Goal: Use online tool/utility: Utilize a website feature to perform a specific function

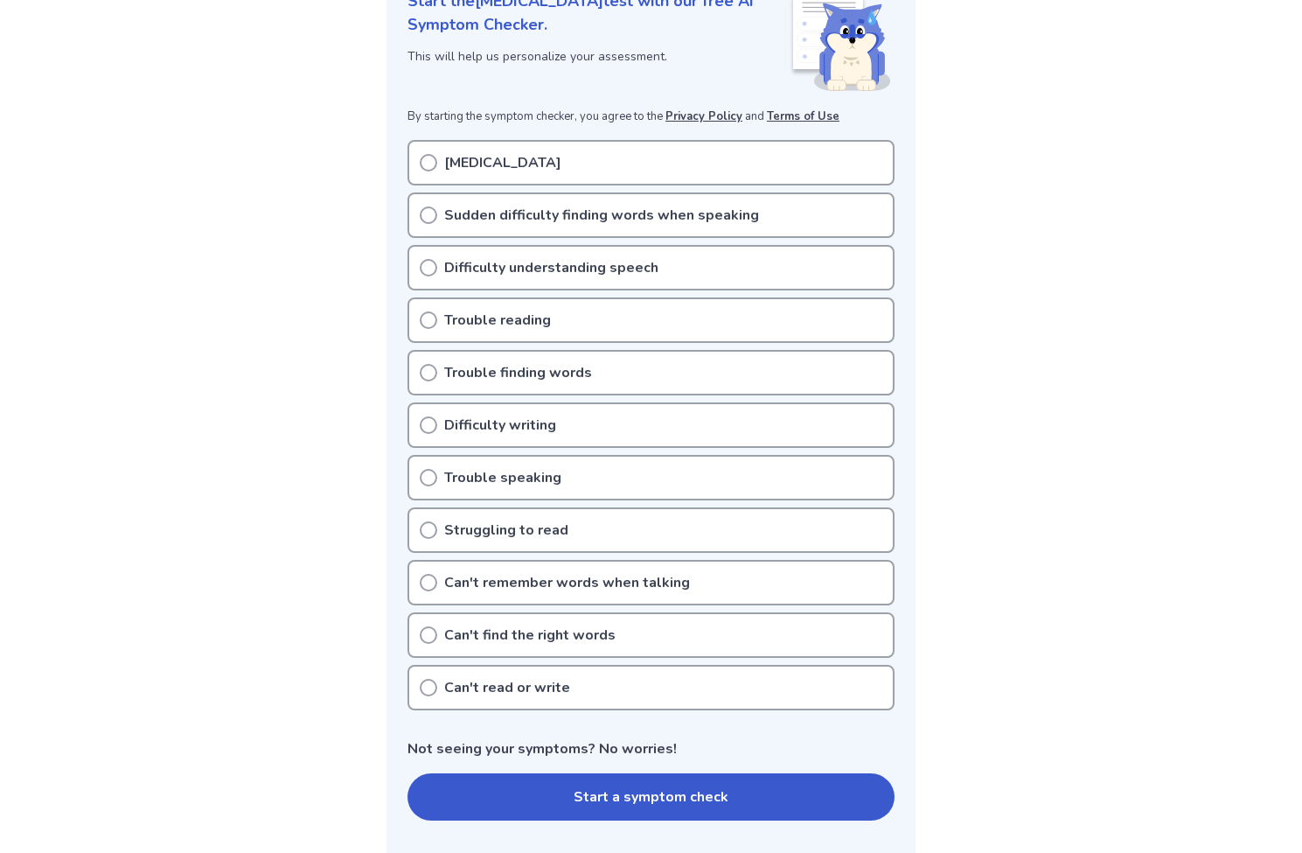
scroll to position [261, 0]
click at [427, 210] on icon at bounding box center [428, 213] width 17 height 17
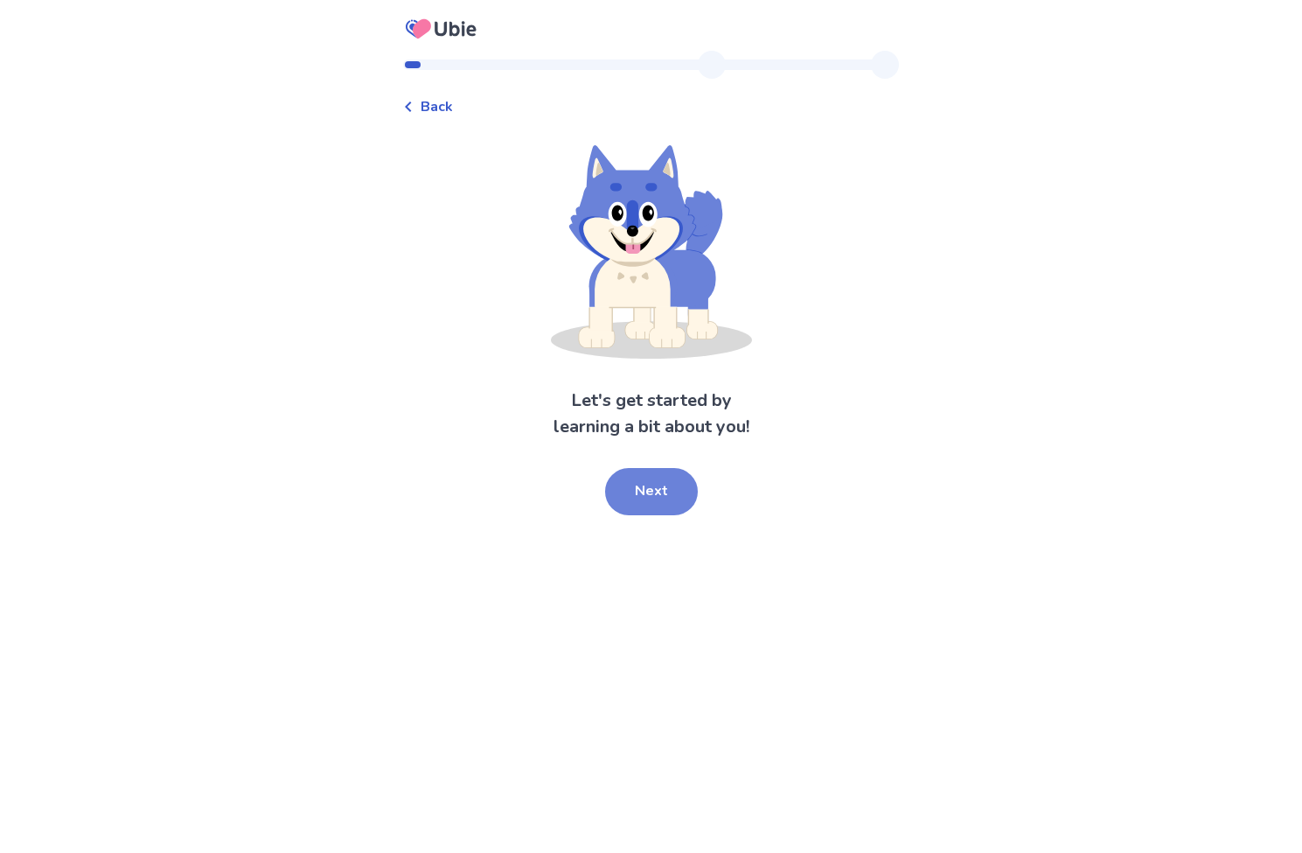
click at [659, 482] on button "Next" at bounding box center [651, 491] width 93 height 47
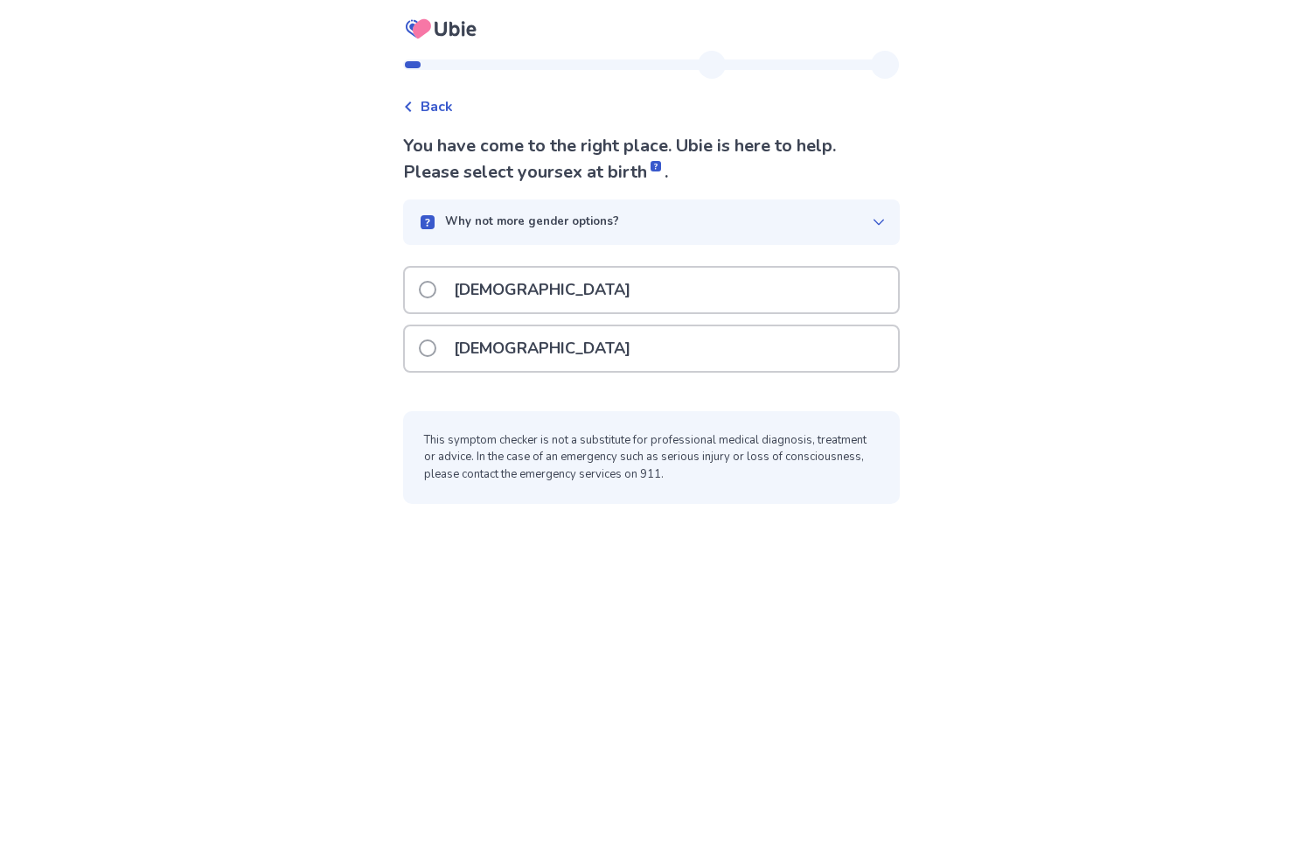
click at [436, 286] on span at bounding box center [427, 289] width 17 height 17
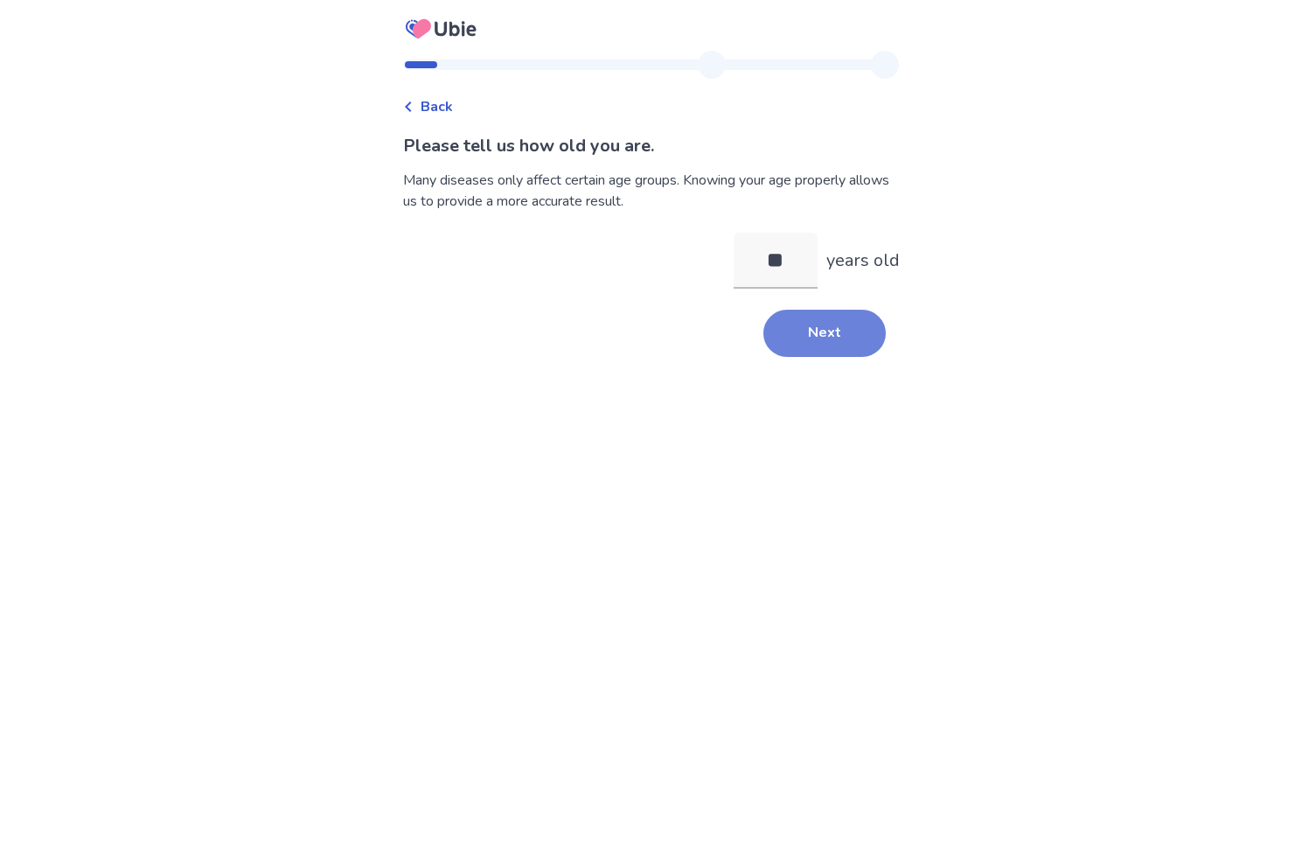
type input "**"
click at [812, 328] on button "Next" at bounding box center [824, 333] width 122 height 47
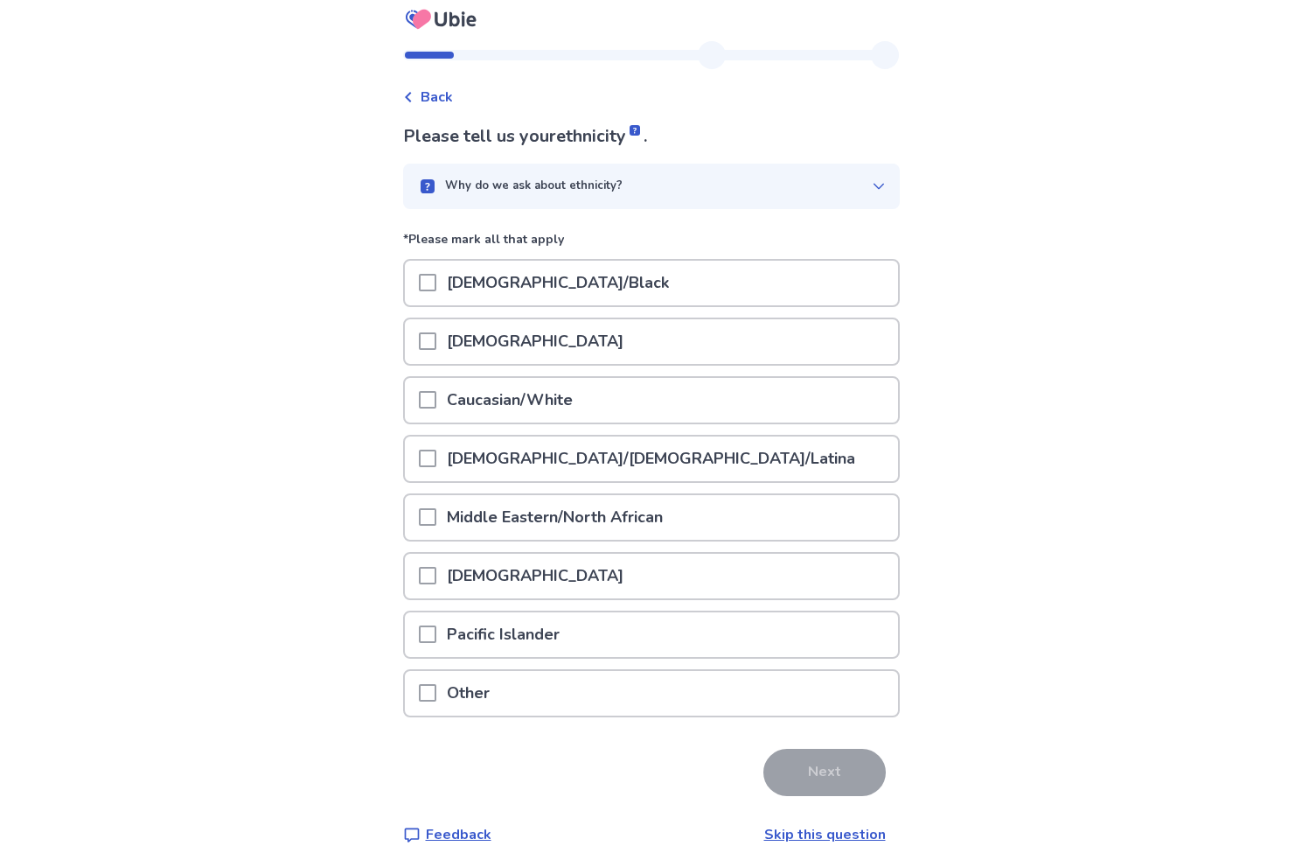
scroll to position [15, 0]
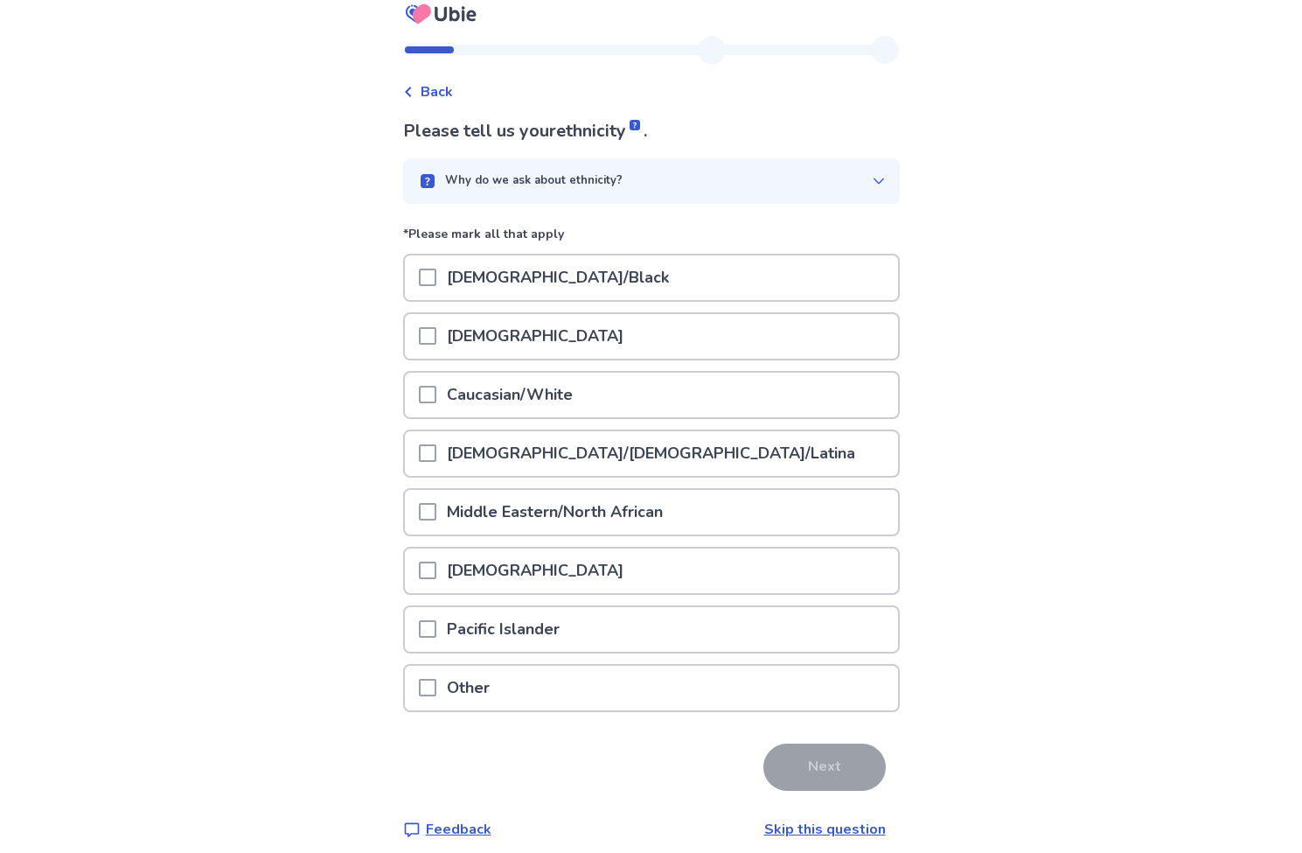
click at [436, 395] on span at bounding box center [427, 394] width 17 height 17
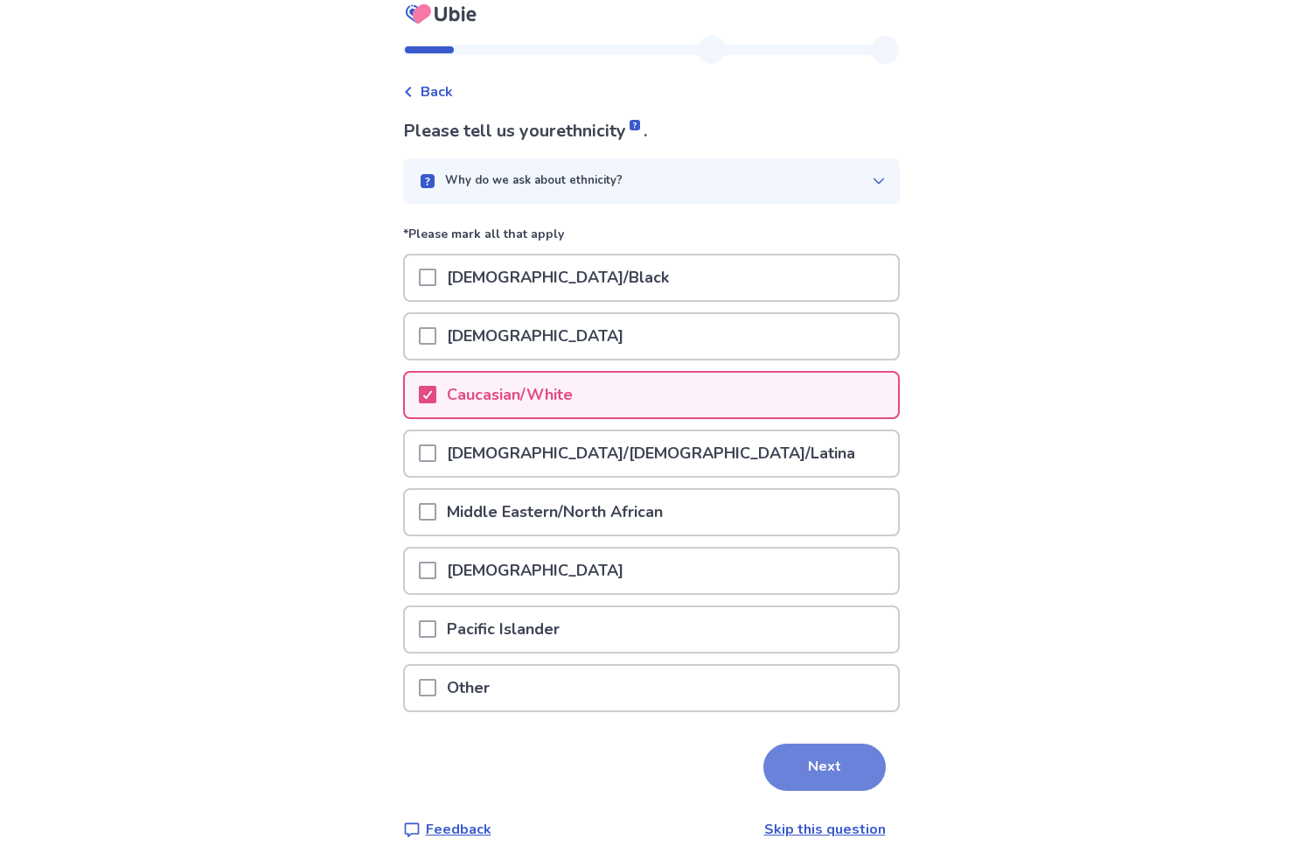
click at [835, 766] on button "Next" at bounding box center [824, 766] width 122 height 47
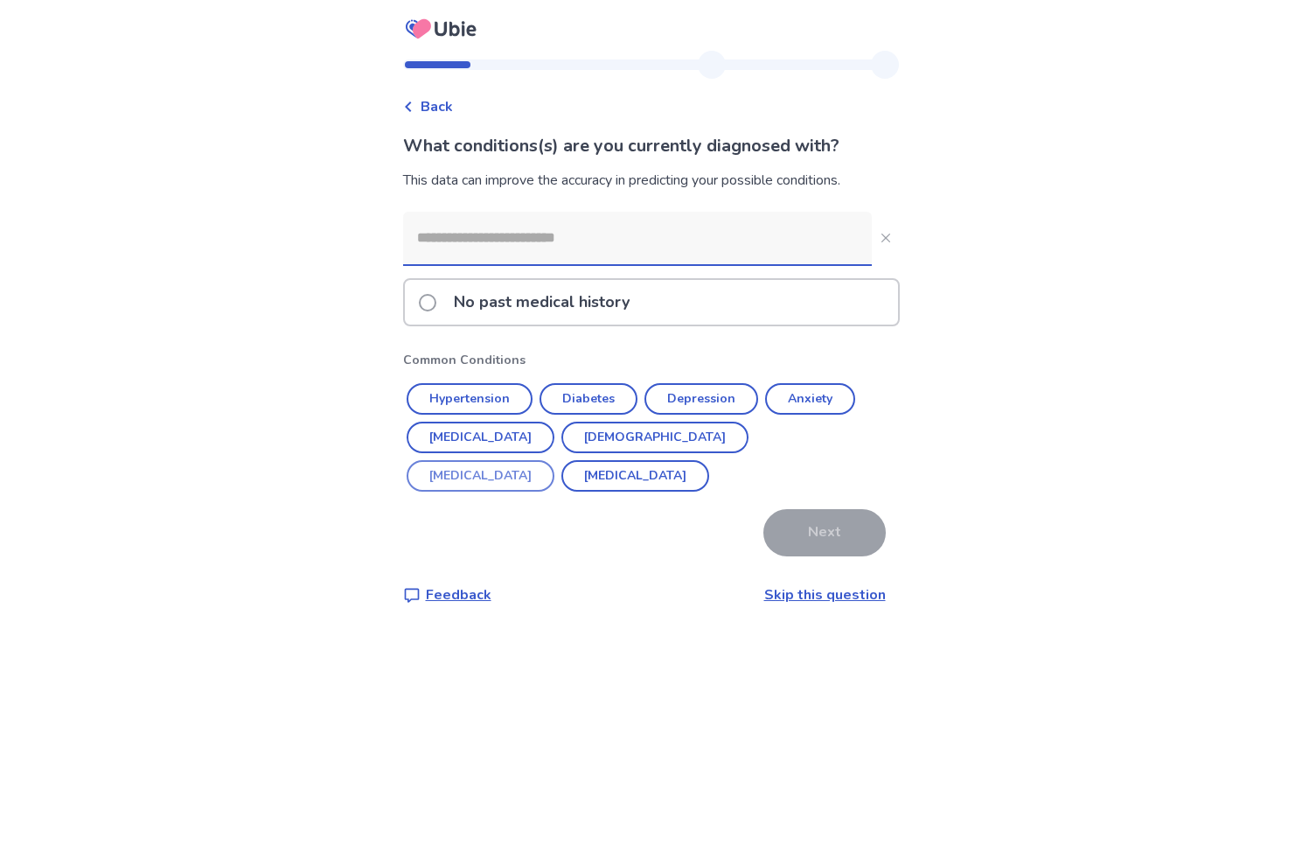
click at [554, 460] on button "Erectile Dysfunction" at bounding box center [481, 475] width 148 height 31
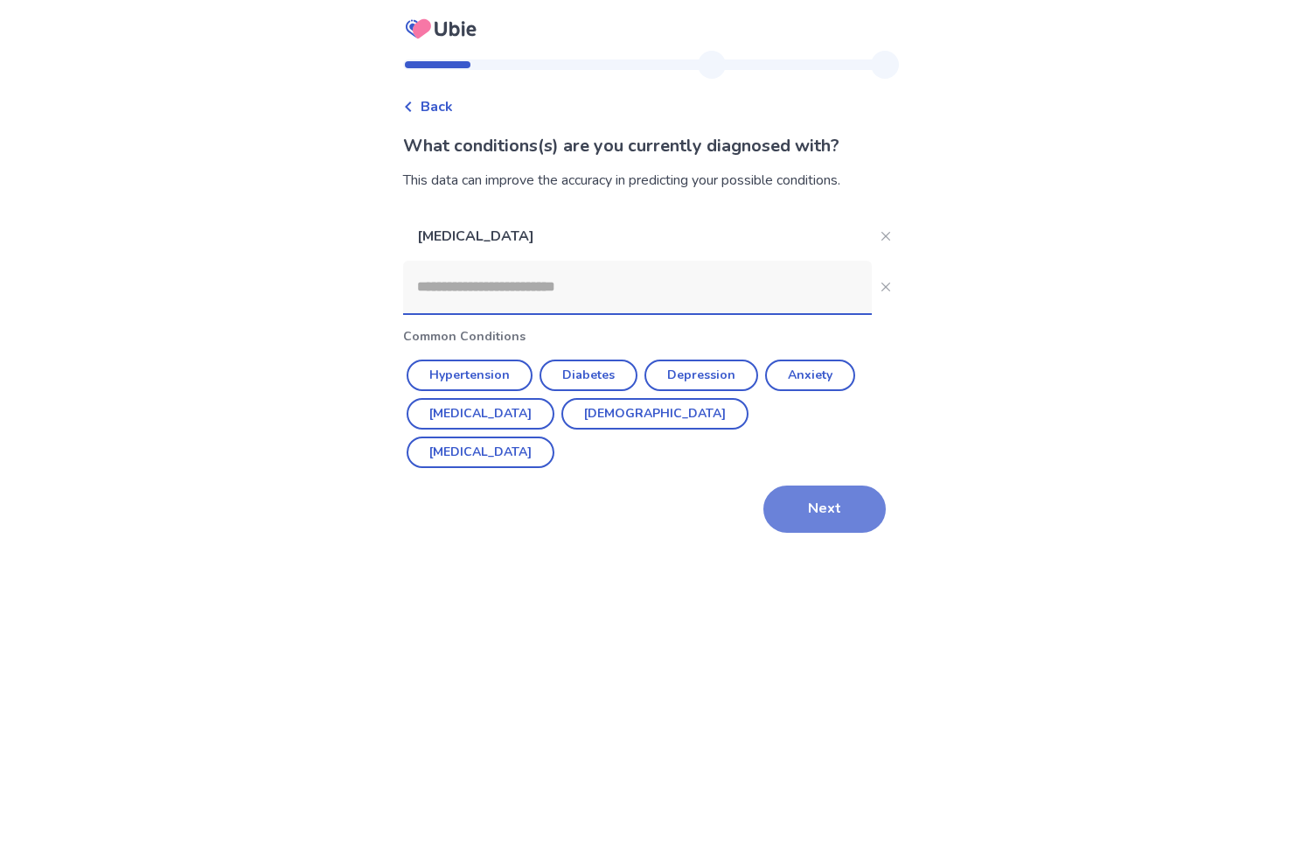
click at [830, 497] on button "Next" at bounding box center [824, 508] width 122 height 47
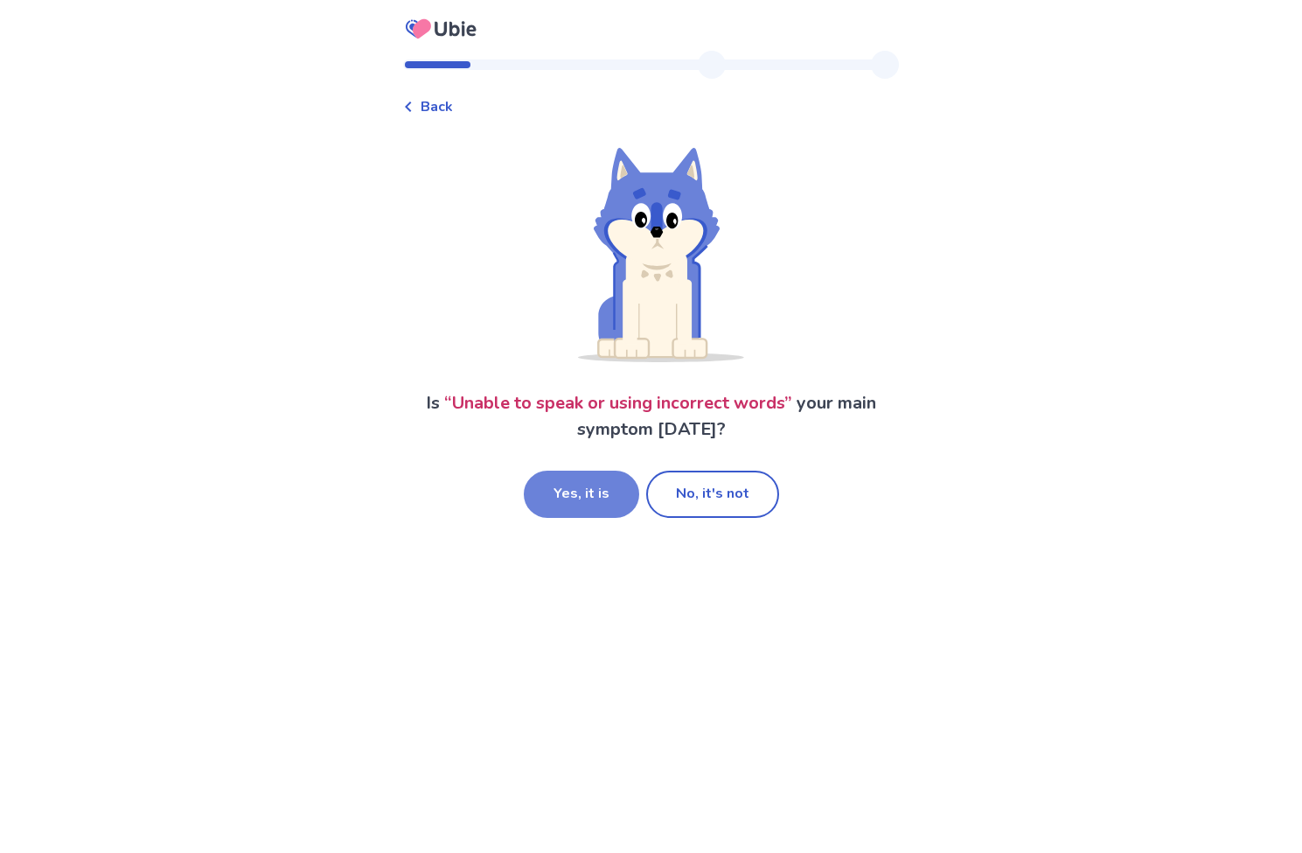
click at [597, 494] on button "Yes, it is" at bounding box center [581, 493] width 115 height 47
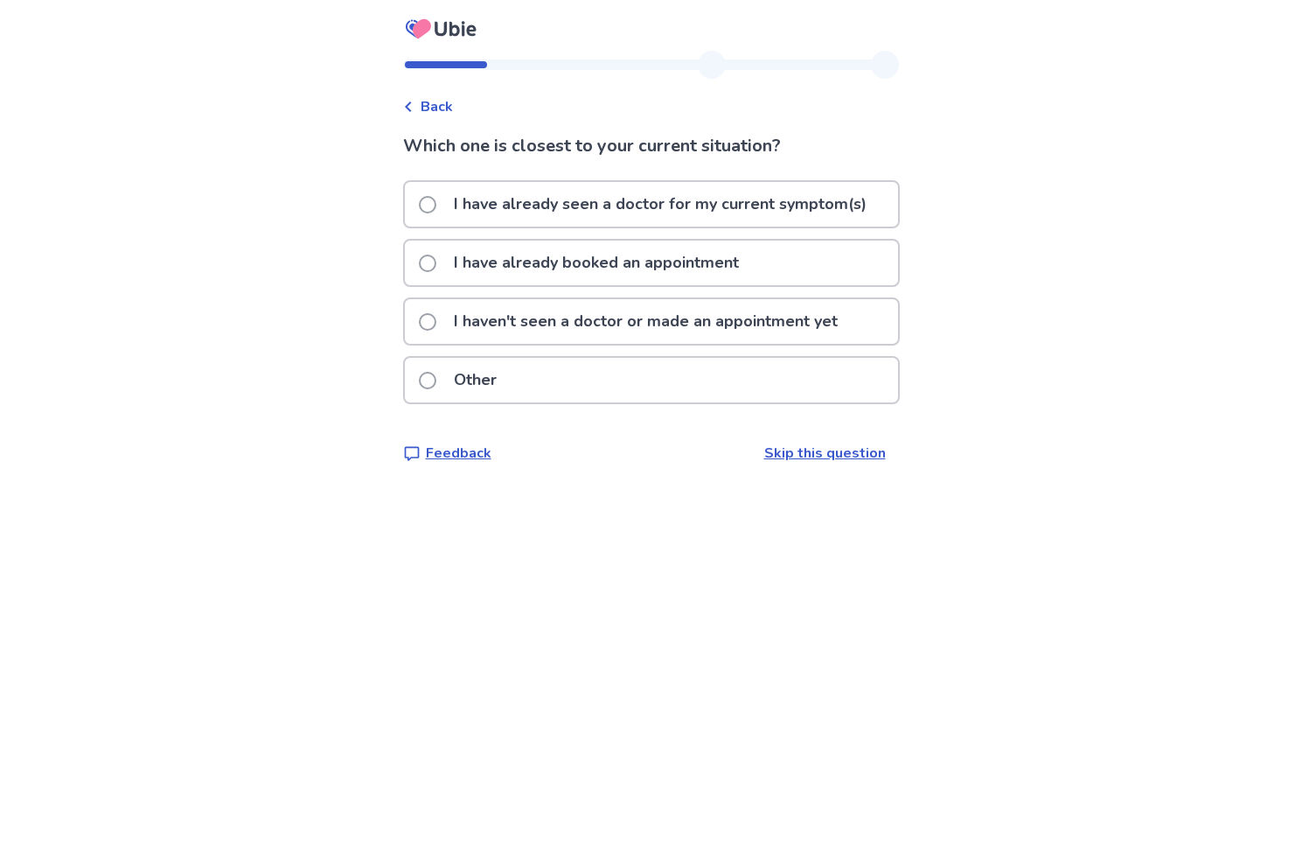
click at [436, 202] on span at bounding box center [427, 204] width 17 height 17
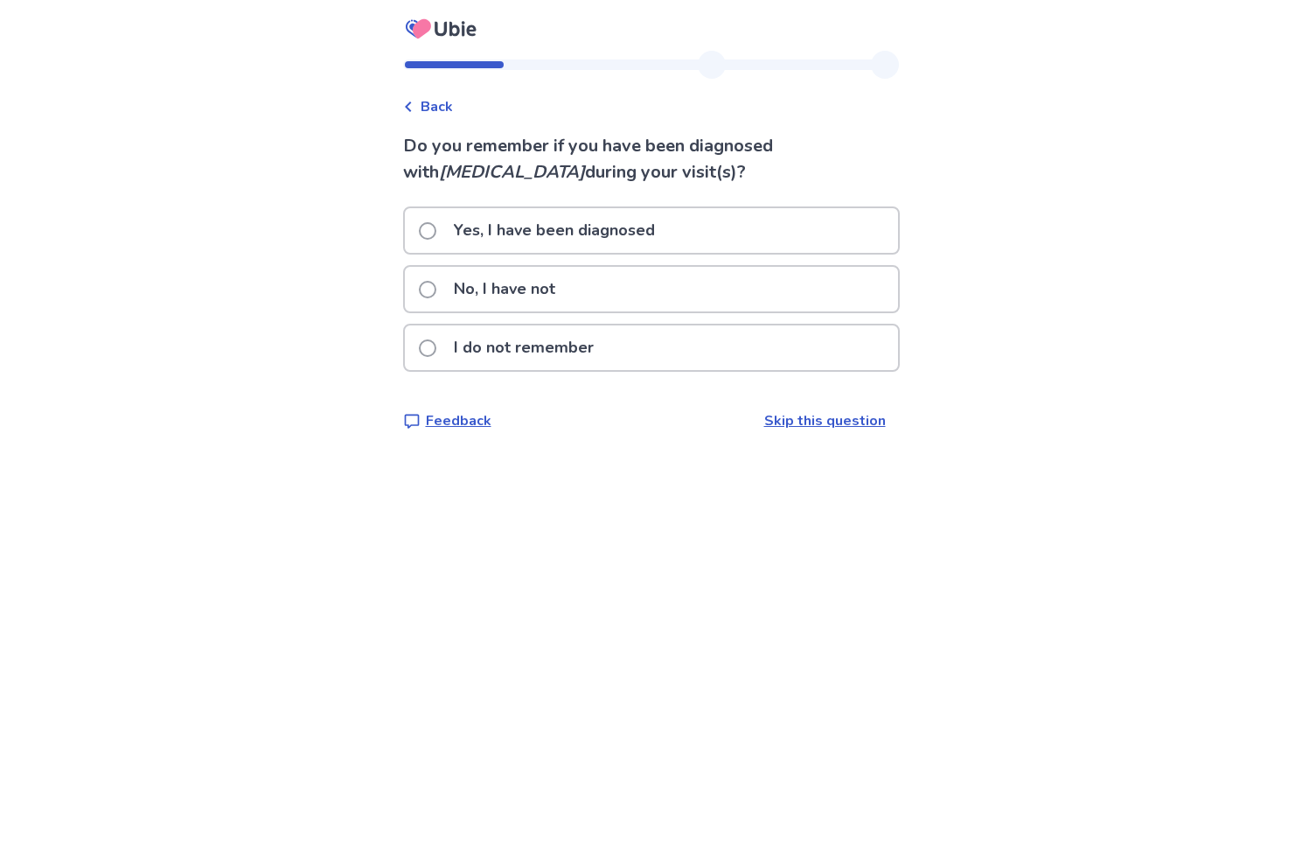
click at [436, 231] on span at bounding box center [427, 230] width 17 height 17
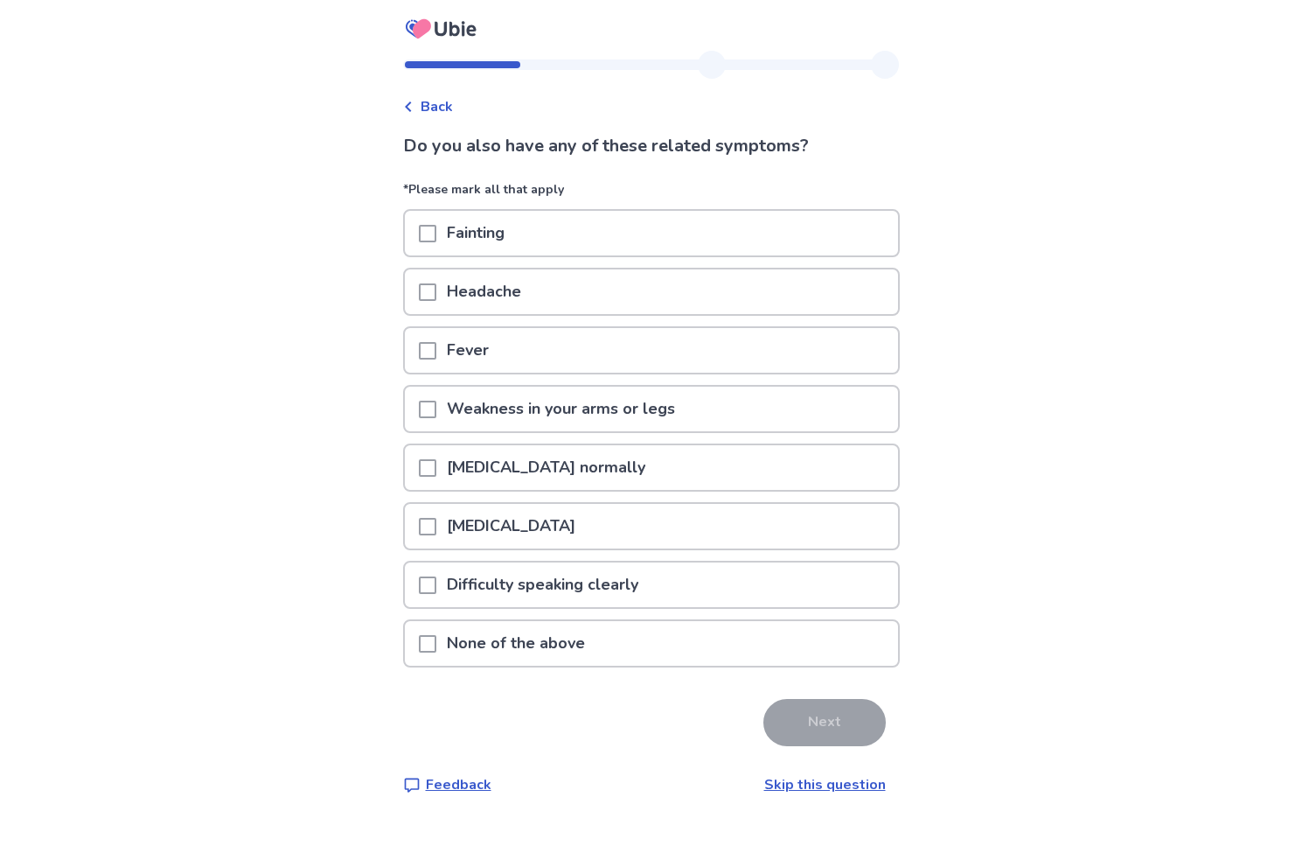
click at [436, 465] on span at bounding box center [427, 467] width 17 height 17
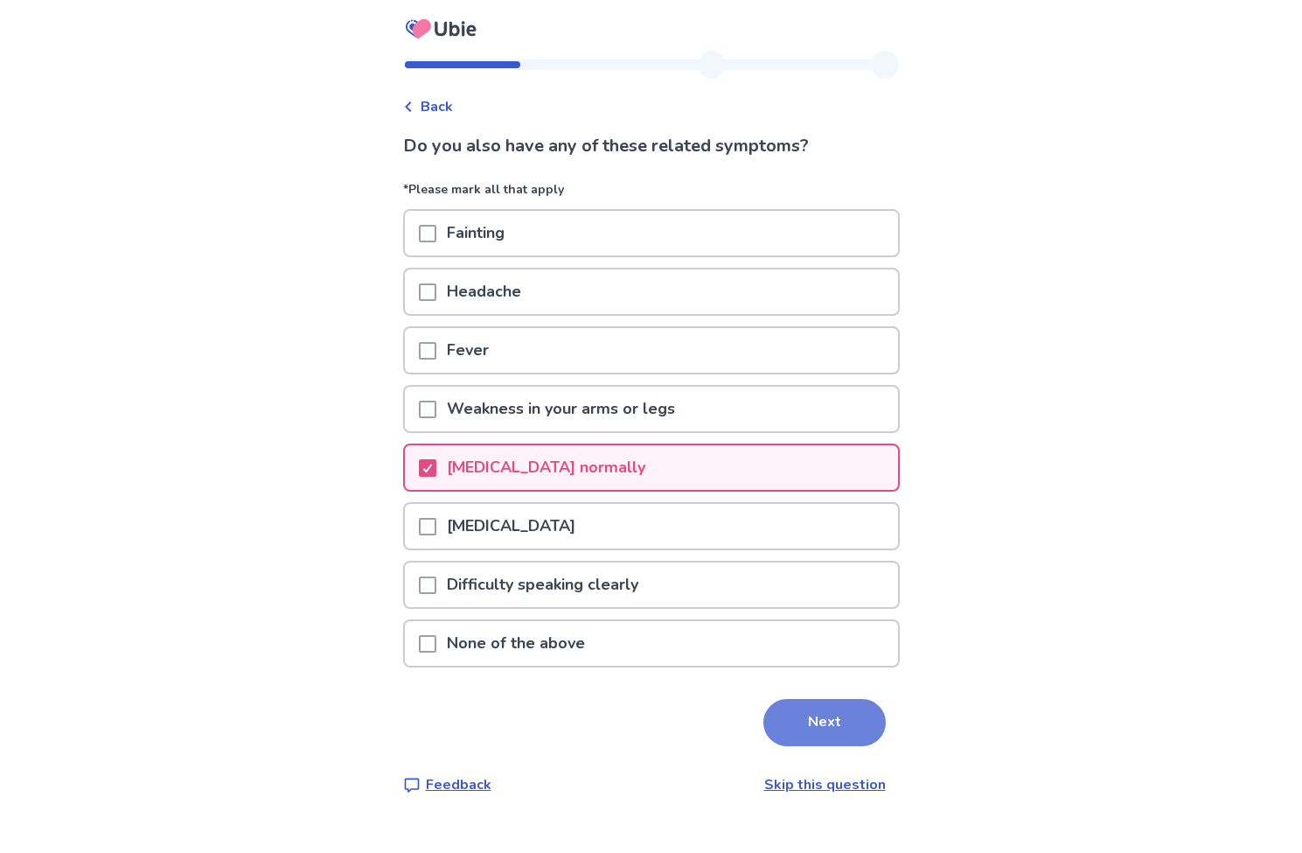
click at [820, 719] on button "Next" at bounding box center [824, 722] width 122 height 47
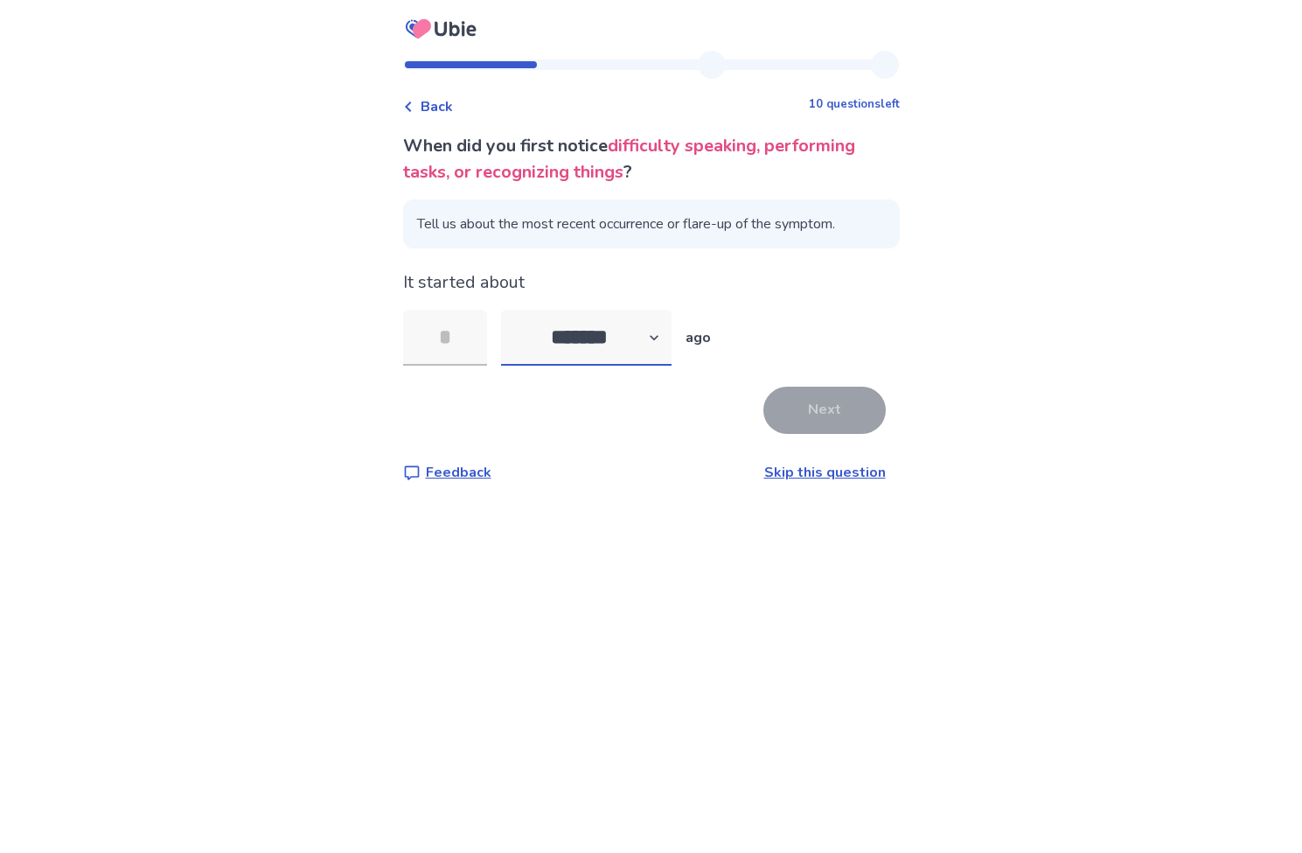
select select "*"
click at [482, 337] on input "tel" at bounding box center [445, 338] width 84 height 56
type input "*"
click at [822, 413] on button "Next" at bounding box center [824, 410] width 122 height 47
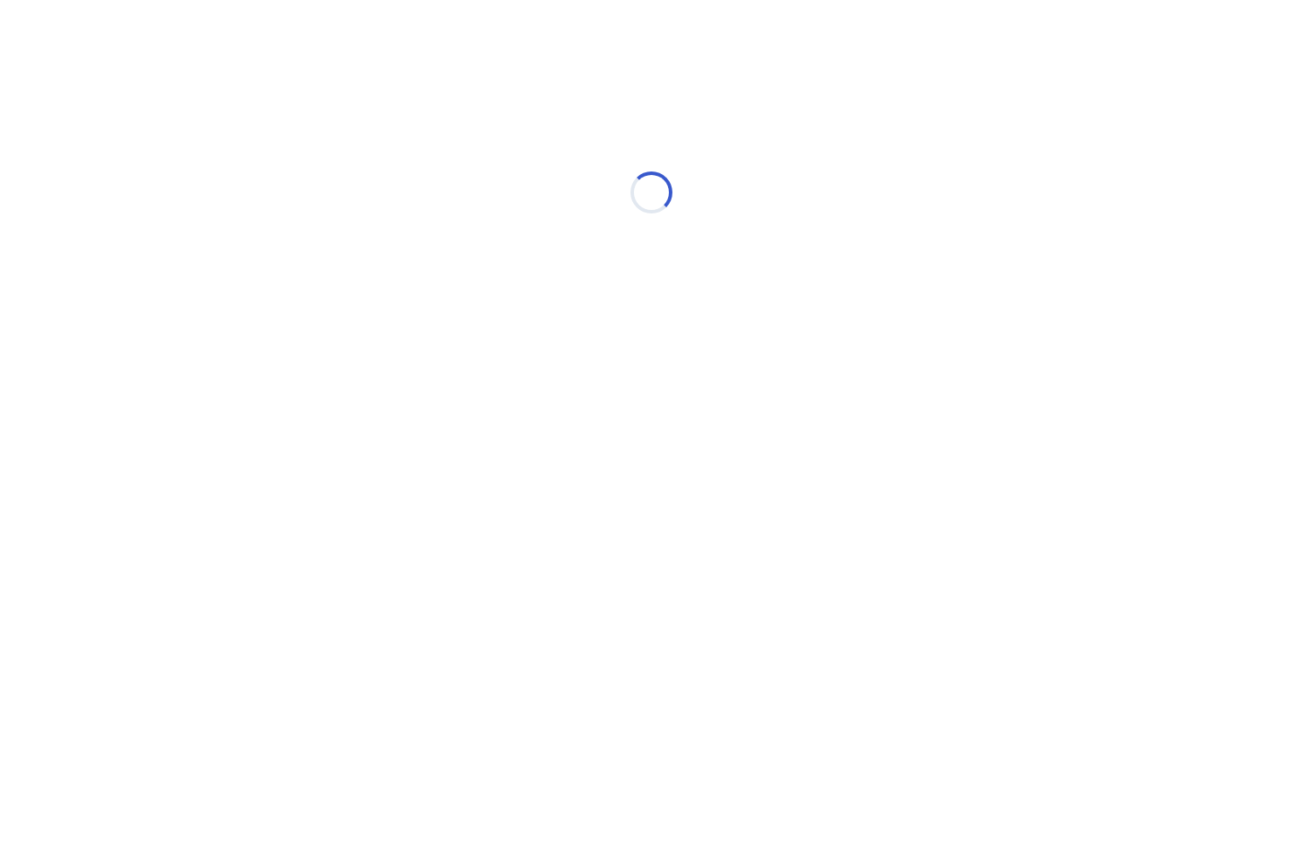
select select "*"
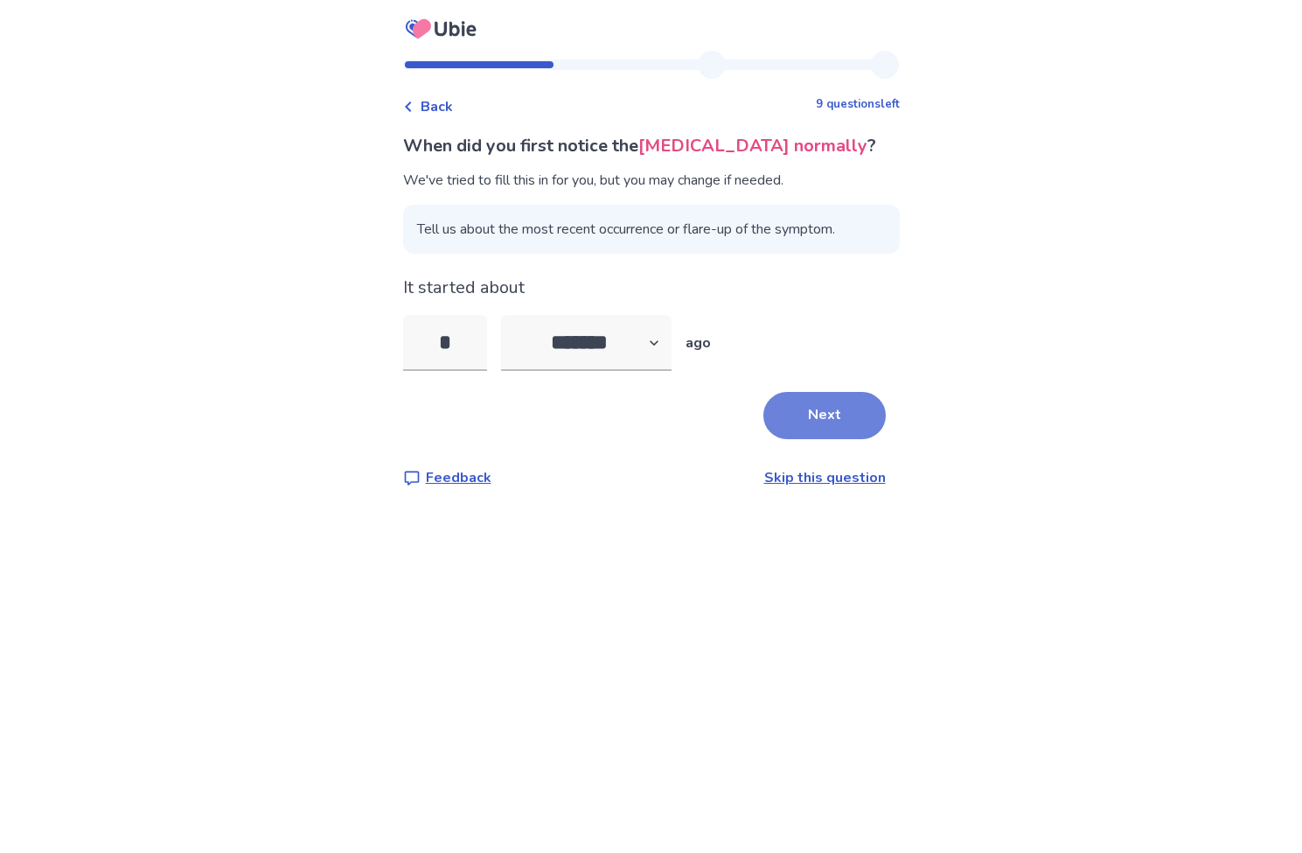
type input "*"
click at [816, 415] on button "Next" at bounding box center [824, 415] width 122 height 47
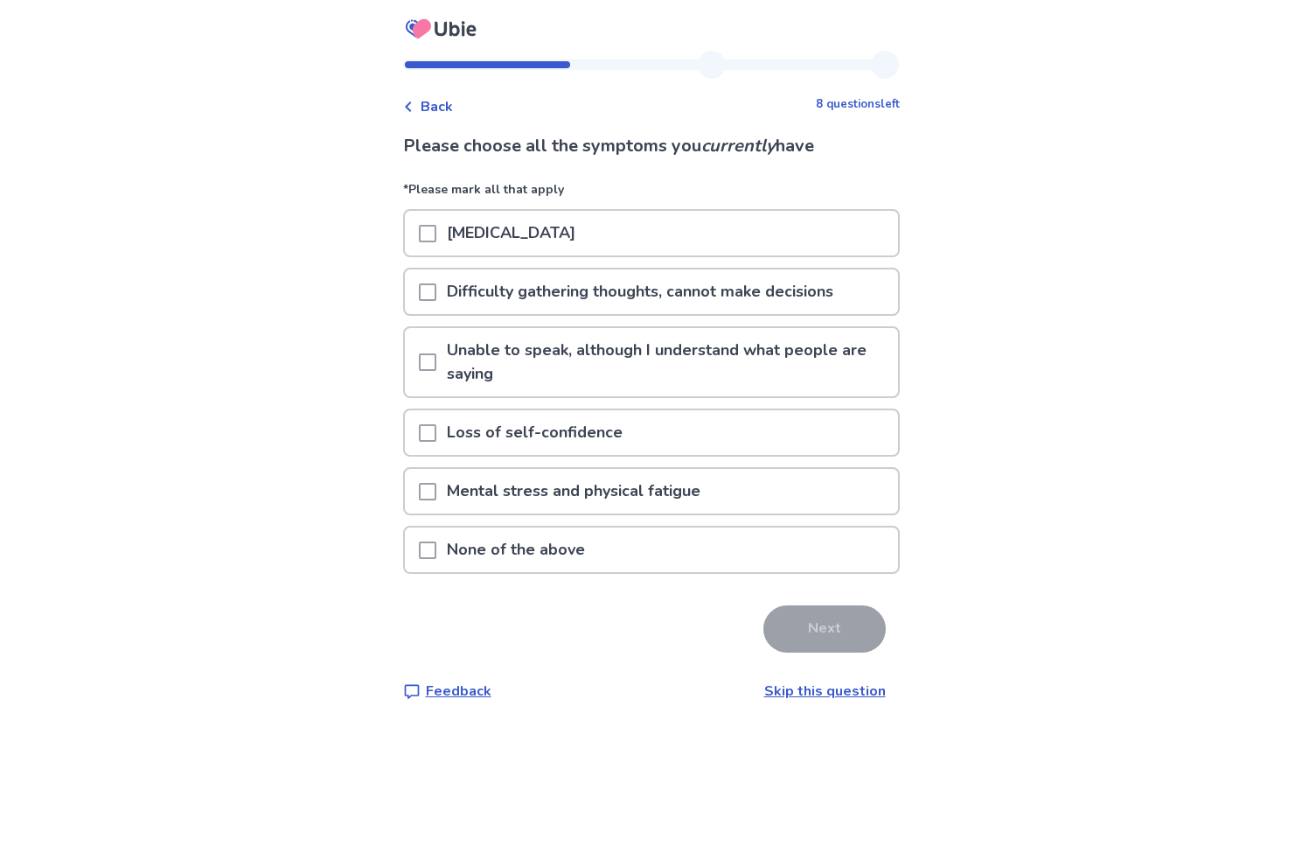
click at [436, 432] on span at bounding box center [427, 432] width 17 height 17
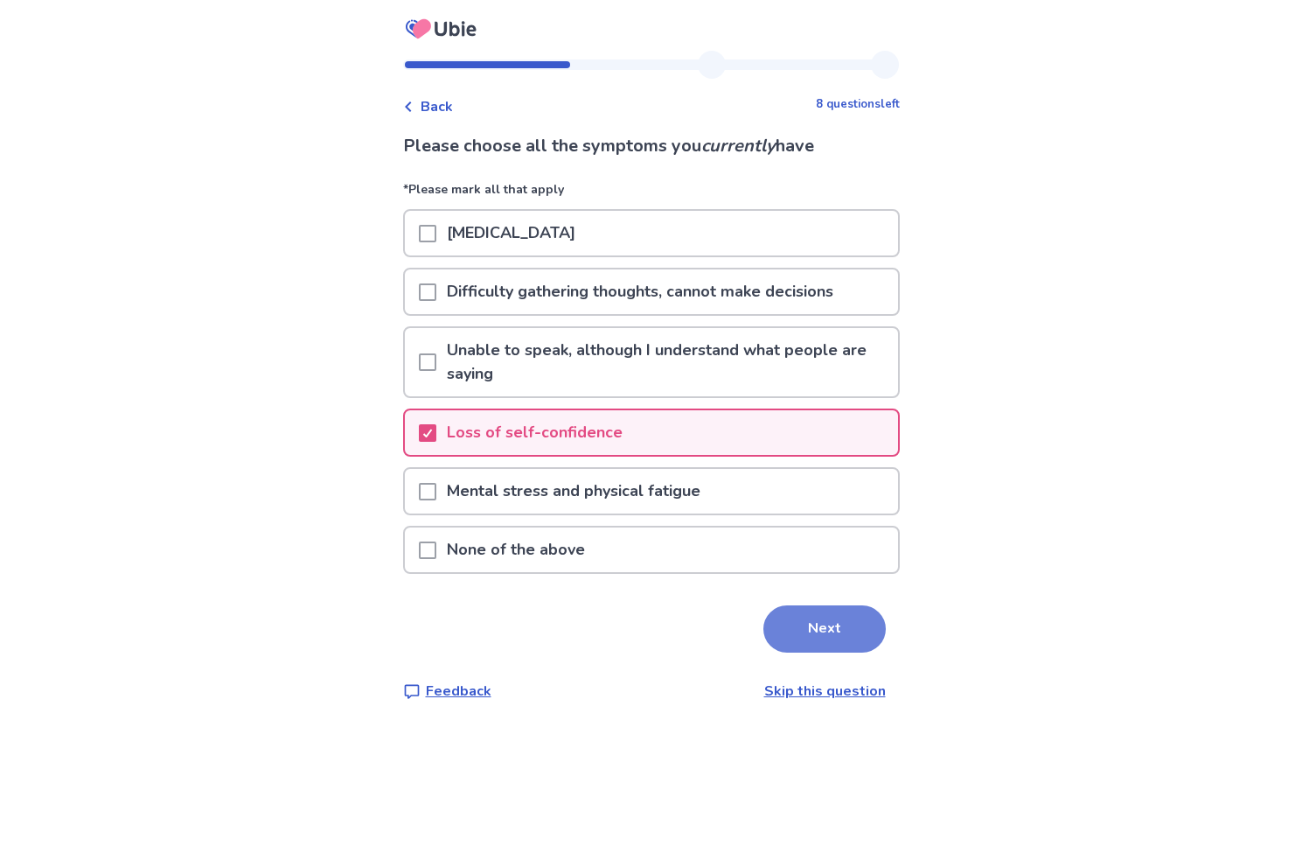
drag, startPoint x: 826, startPoint y: 627, endPoint x: 798, endPoint y: 627, distance: 28.9
click at [798, 627] on button "Next" at bounding box center [824, 628] width 122 height 47
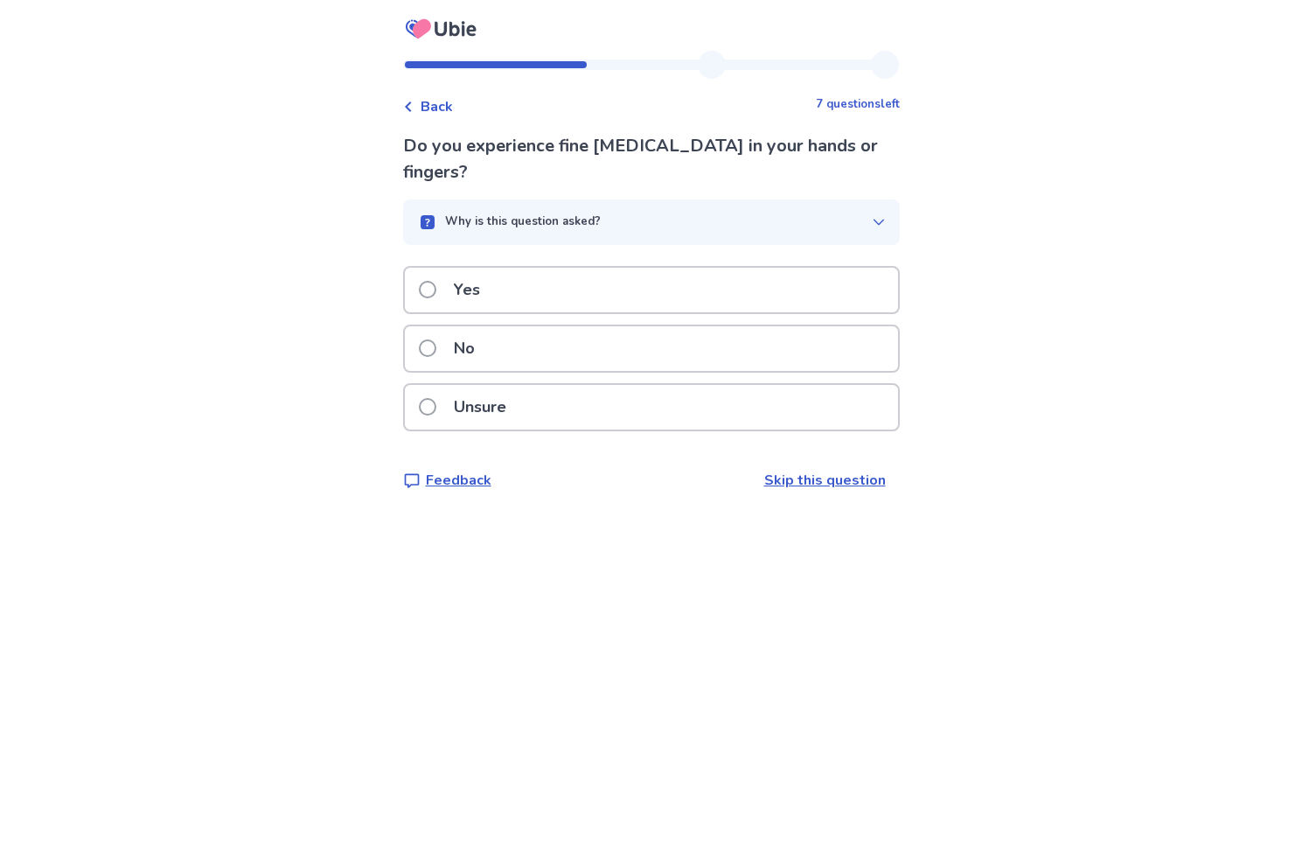
click at [433, 339] on span at bounding box center [427, 347] width 17 height 17
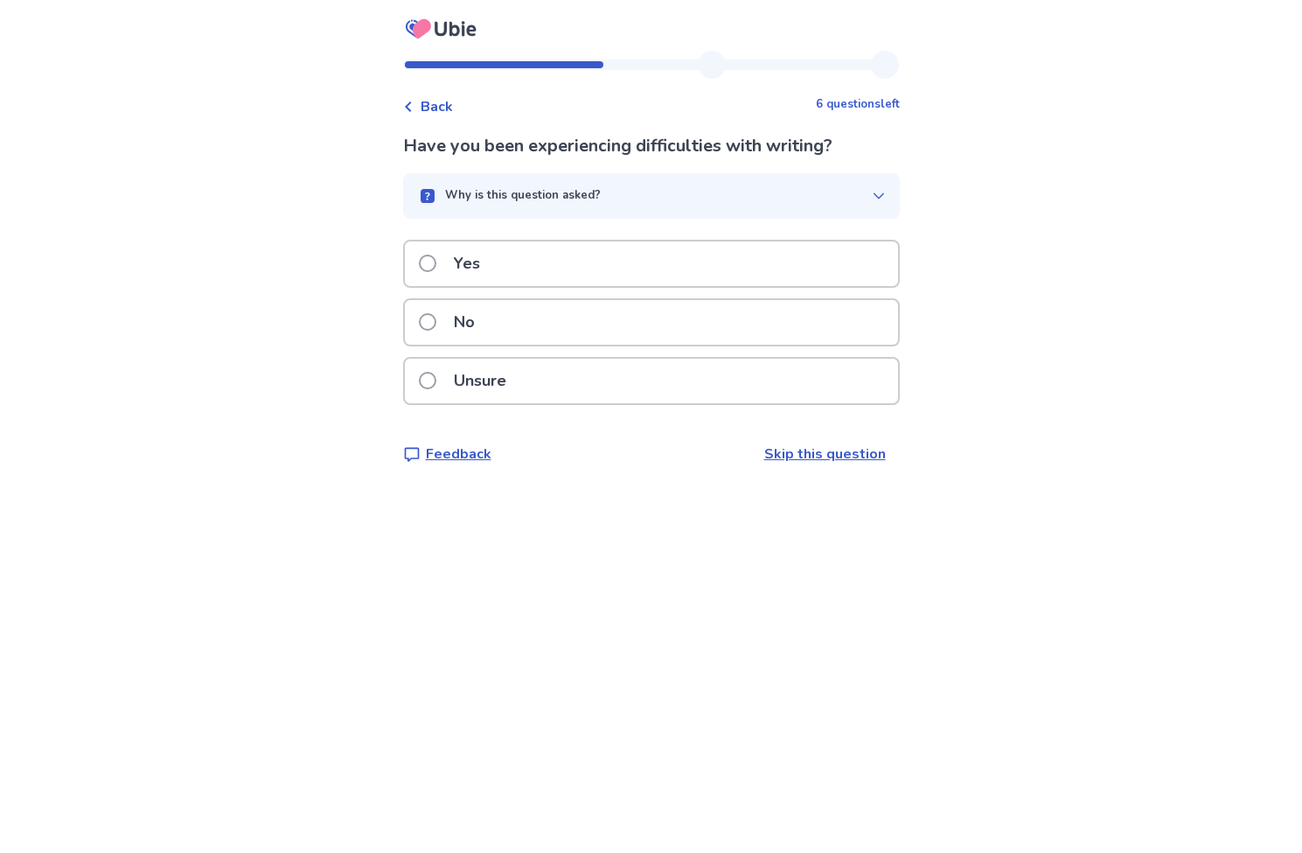
click at [436, 320] on span at bounding box center [427, 321] width 17 height 17
click at [434, 261] on span at bounding box center [427, 262] width 17 height 17
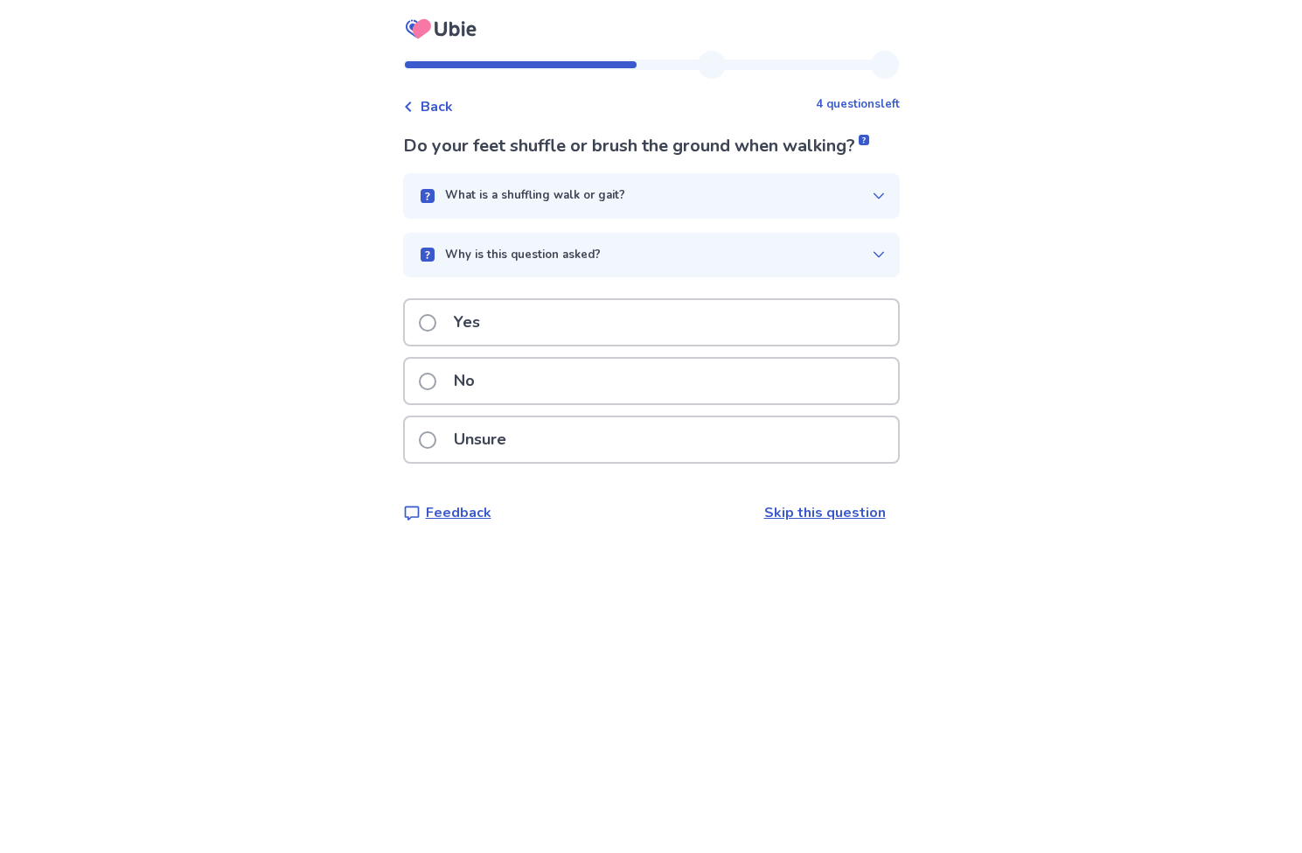
click at [436, 319] on span at bounding box center [427, 322] width 17 height 17
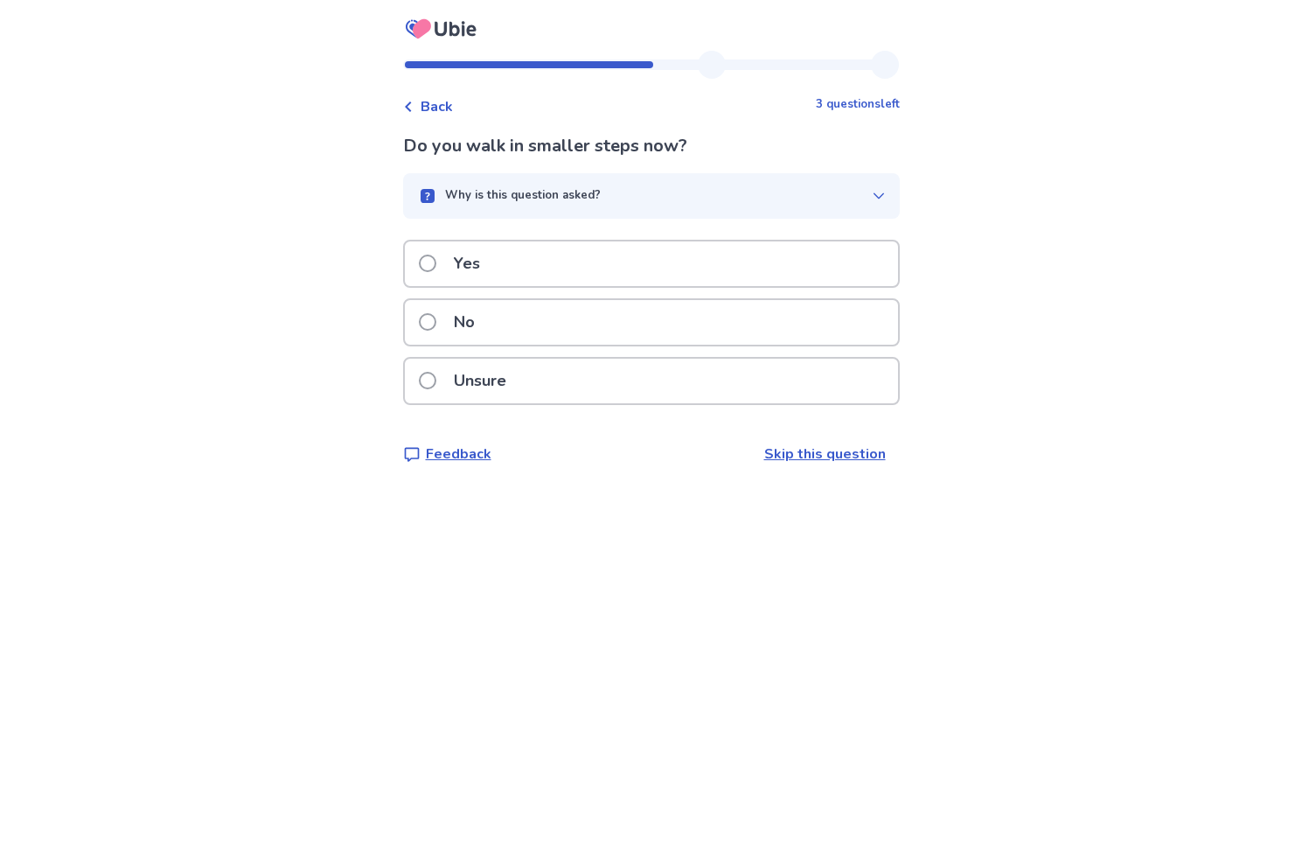
click at [435, 260] on span at bounding box center [427, 262] width 17 height 17
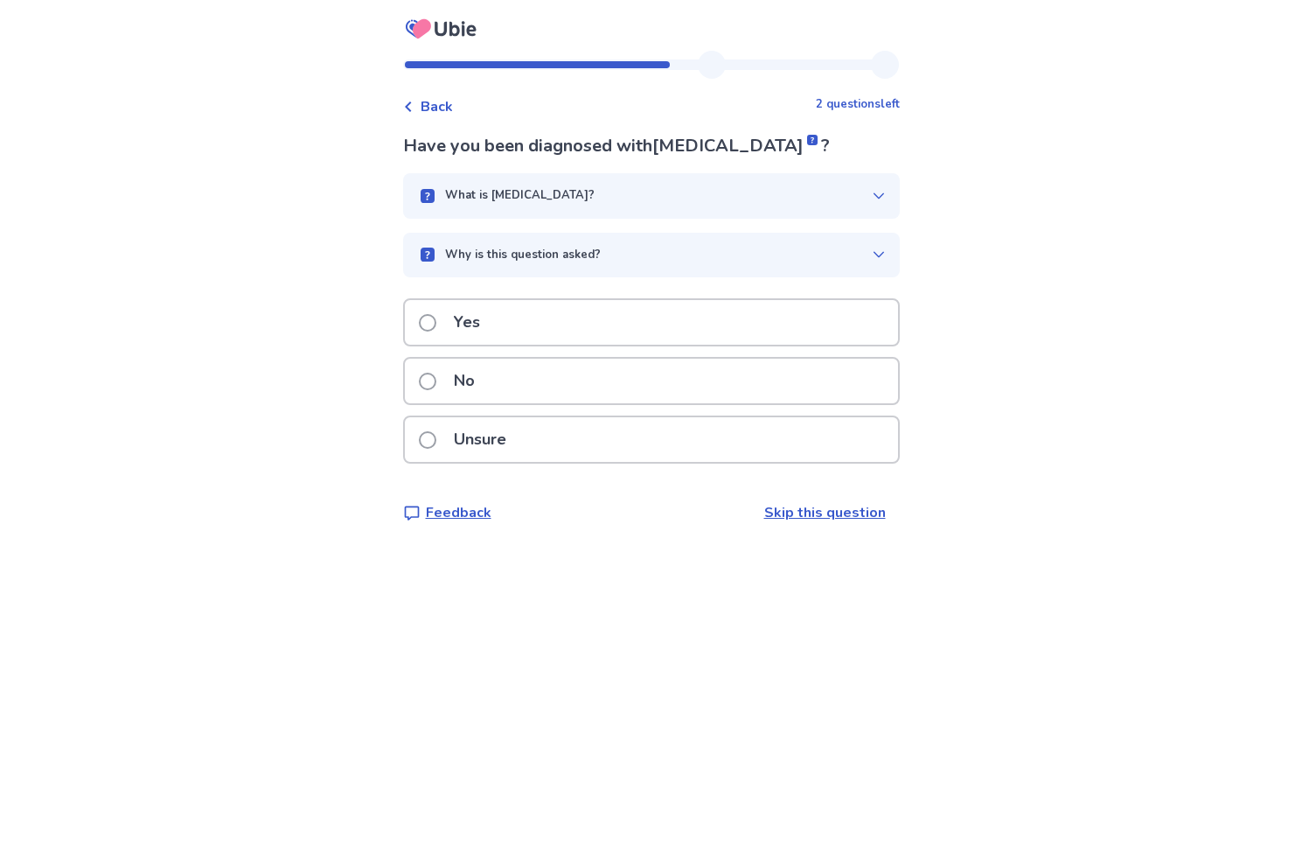
click at [436, 320] on span at bounding box center [427, 322] width 17 height 17
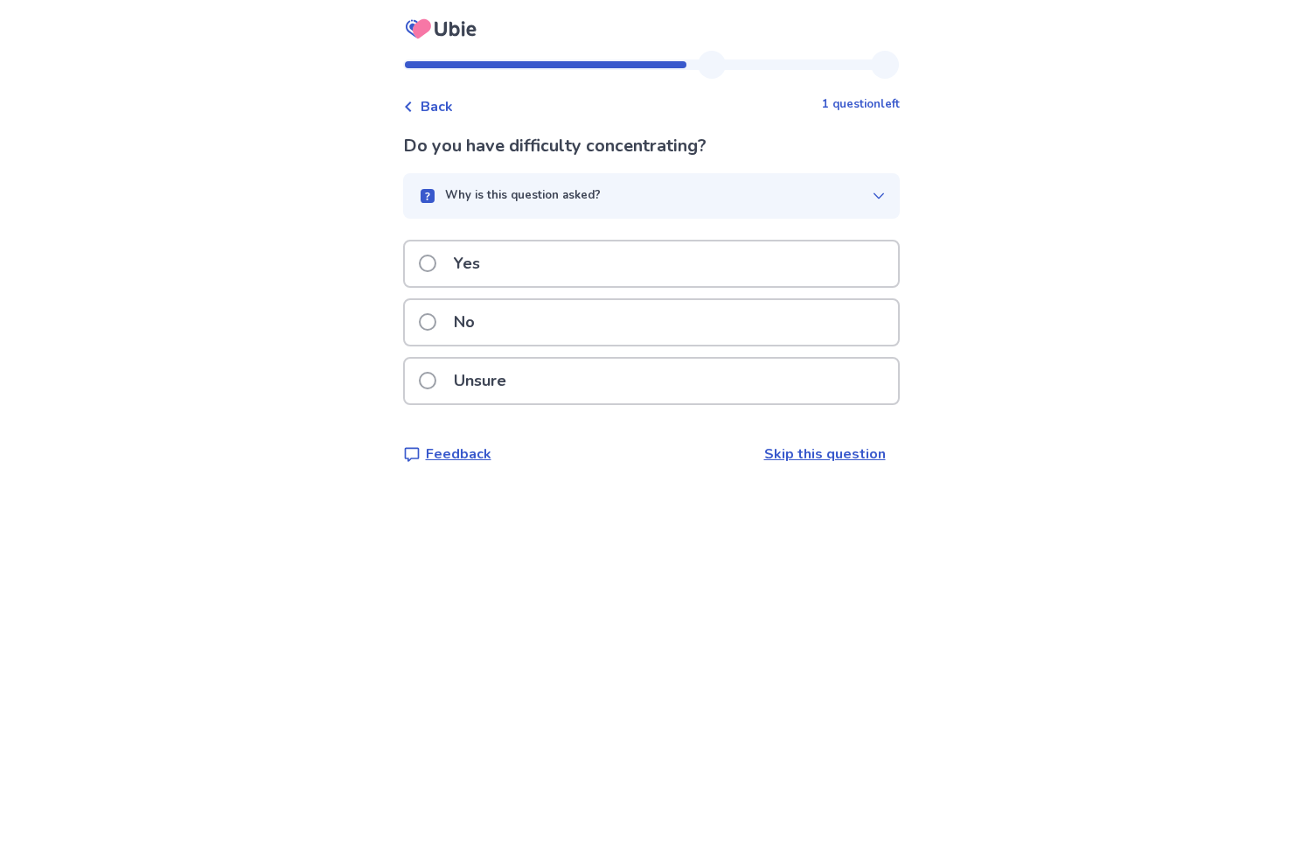
click at [436, 320] on span at bounding box center [427, 321] width 17 height 17
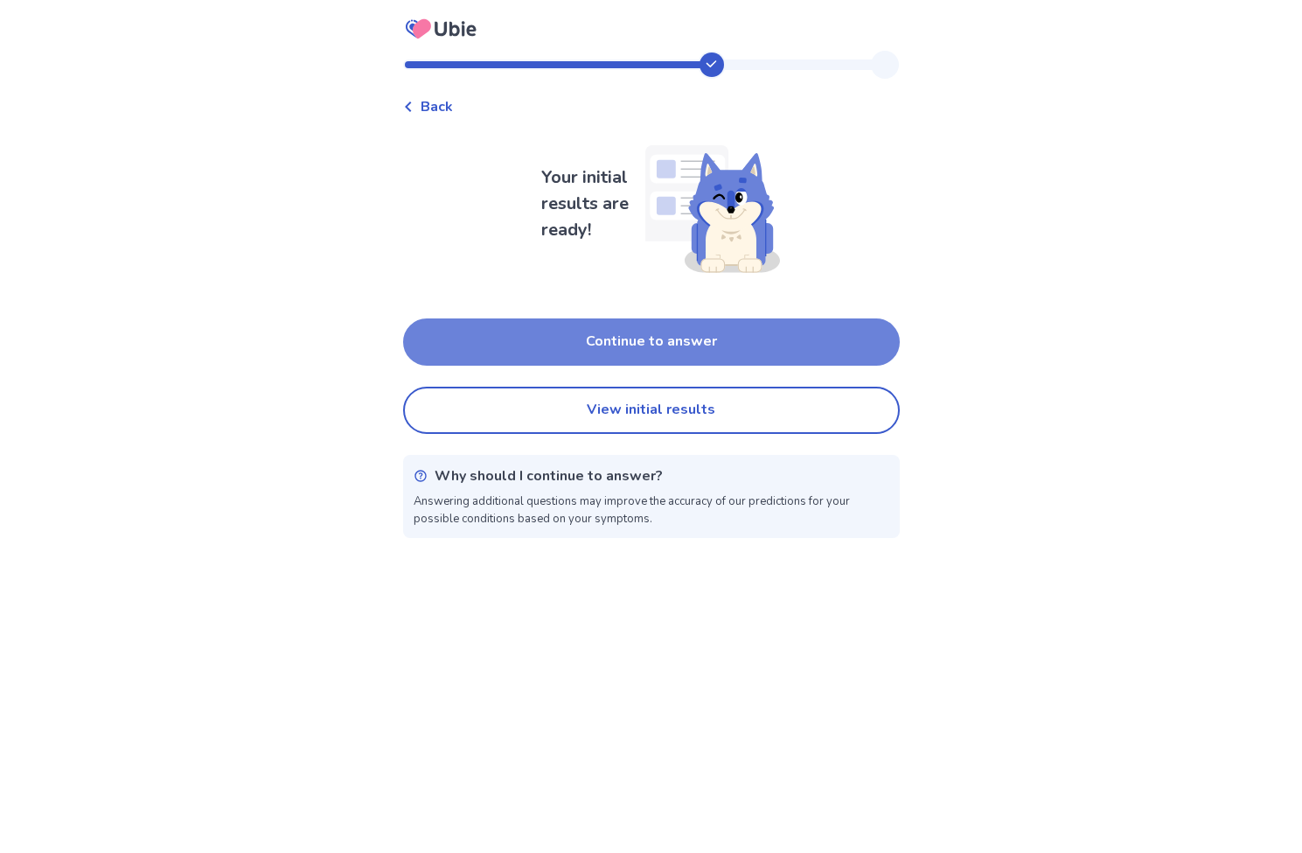
click at [515, 338] on button "Continue to answer" at bounding box center [651, 341] width 497 height 47
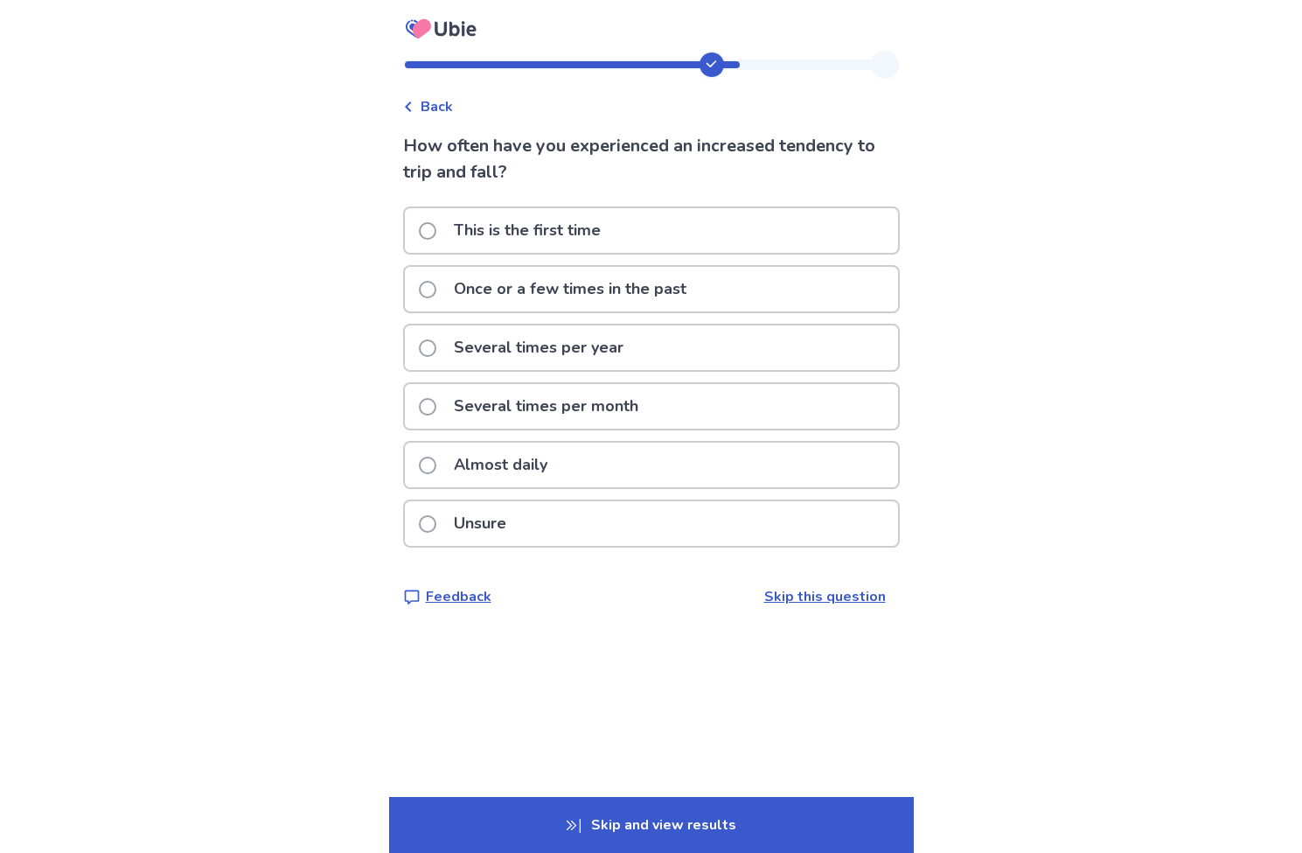
click at [436, 286] on span at bounding box center [427, 289] width 17 height 17
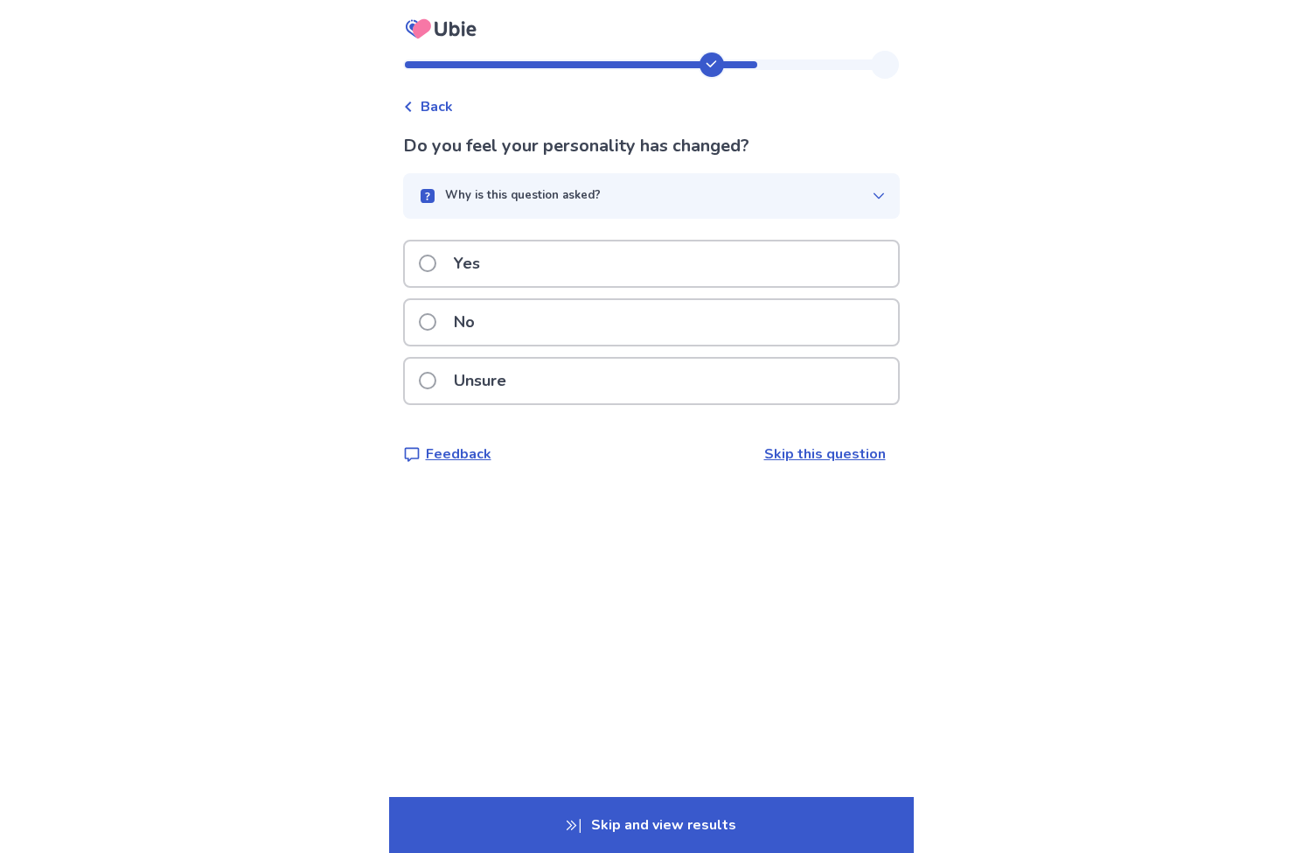
click at [435, 317] on span at bounding box center [427, 321] width 17 height 17
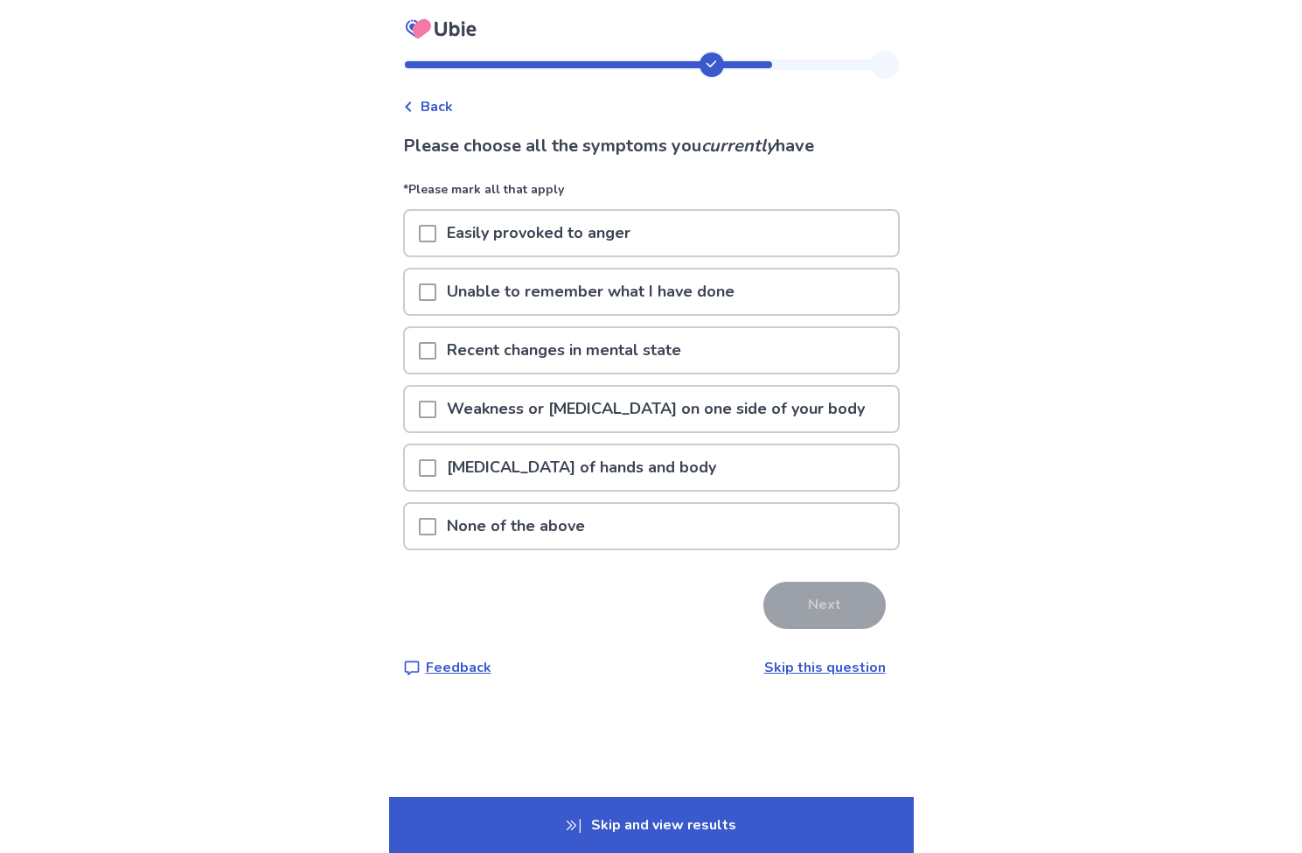
click at [436, 523] on span at bounding box center [427, 526] width 17 height 17
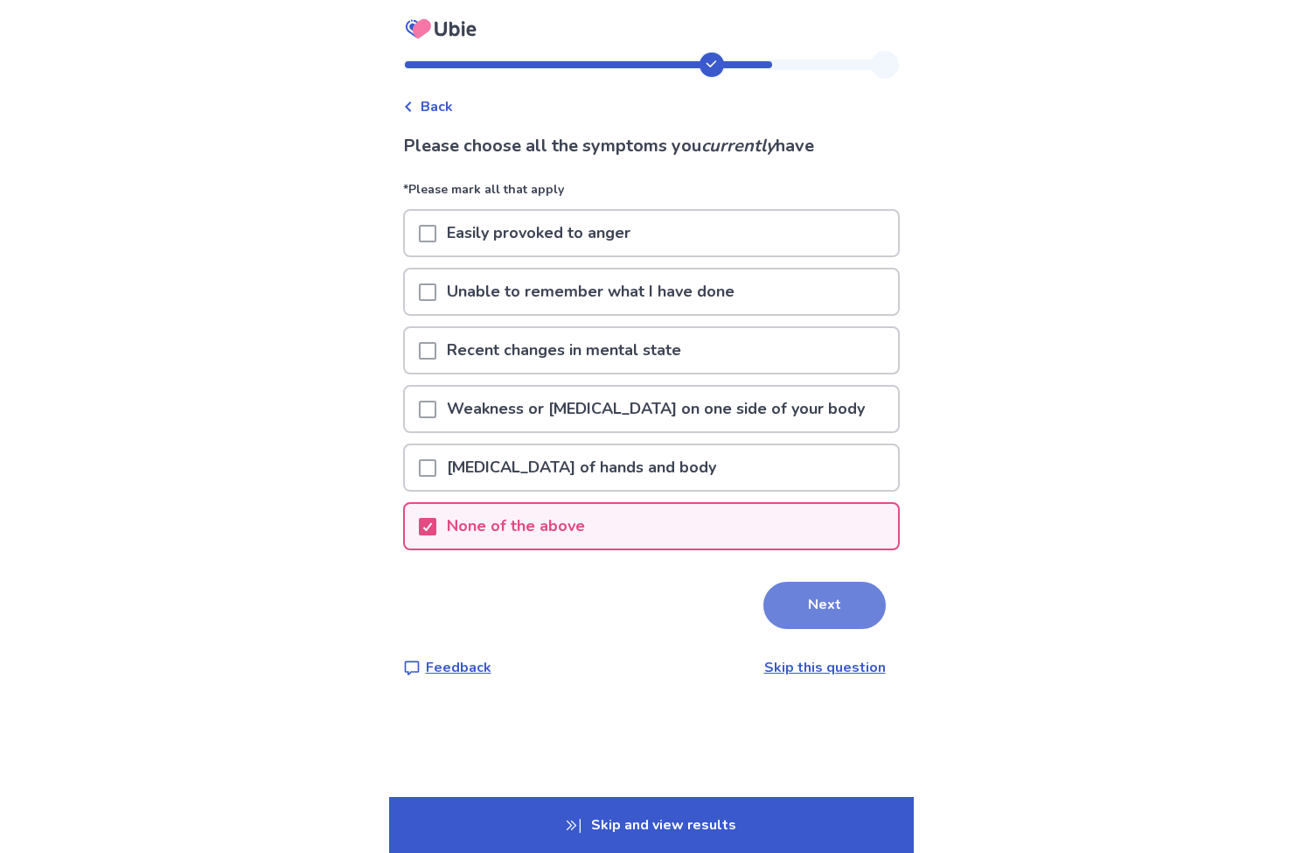
click at [822, 608] on button "Next" at bounding box center [824, 605] width 122 height 47
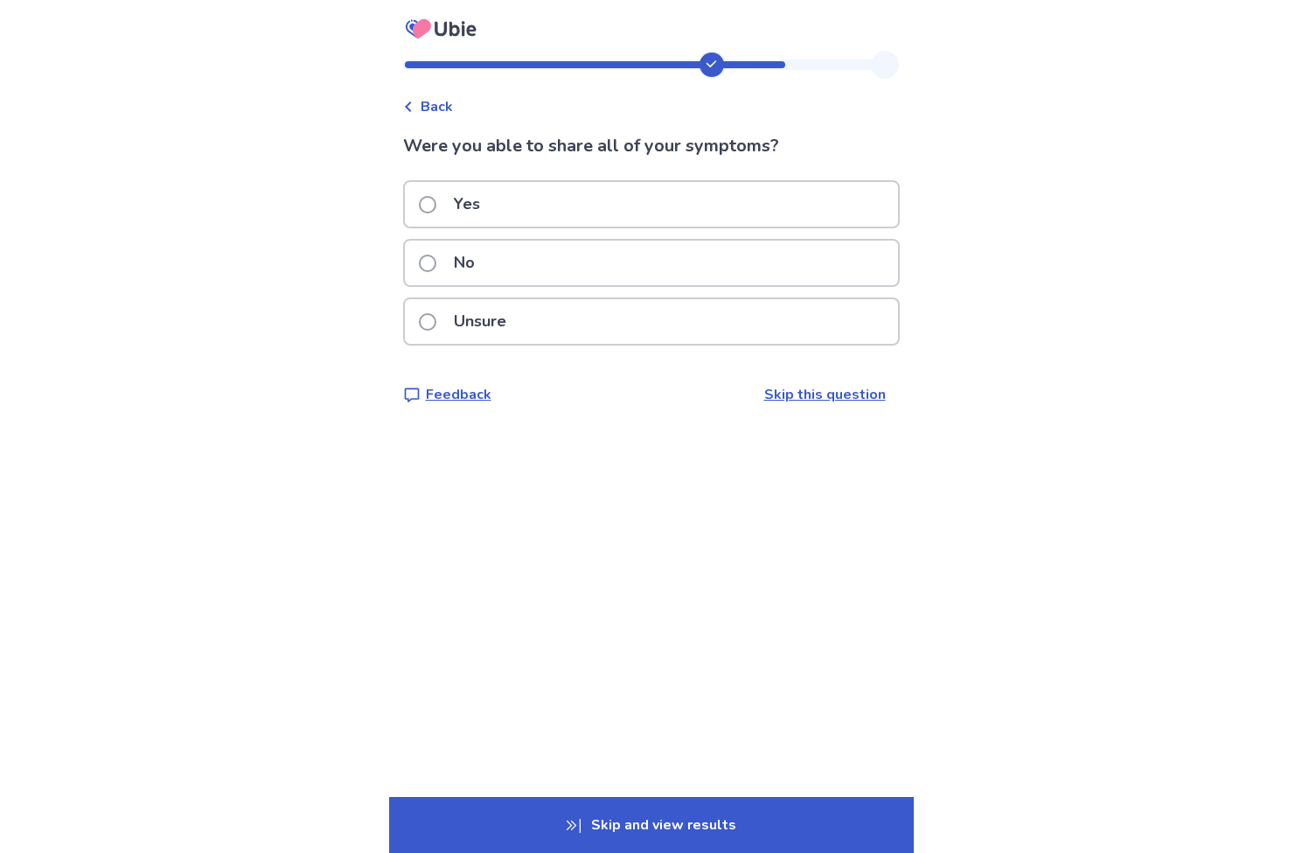
click at [434, 204] on span at bounding box center [427, 204] width 17 height 17
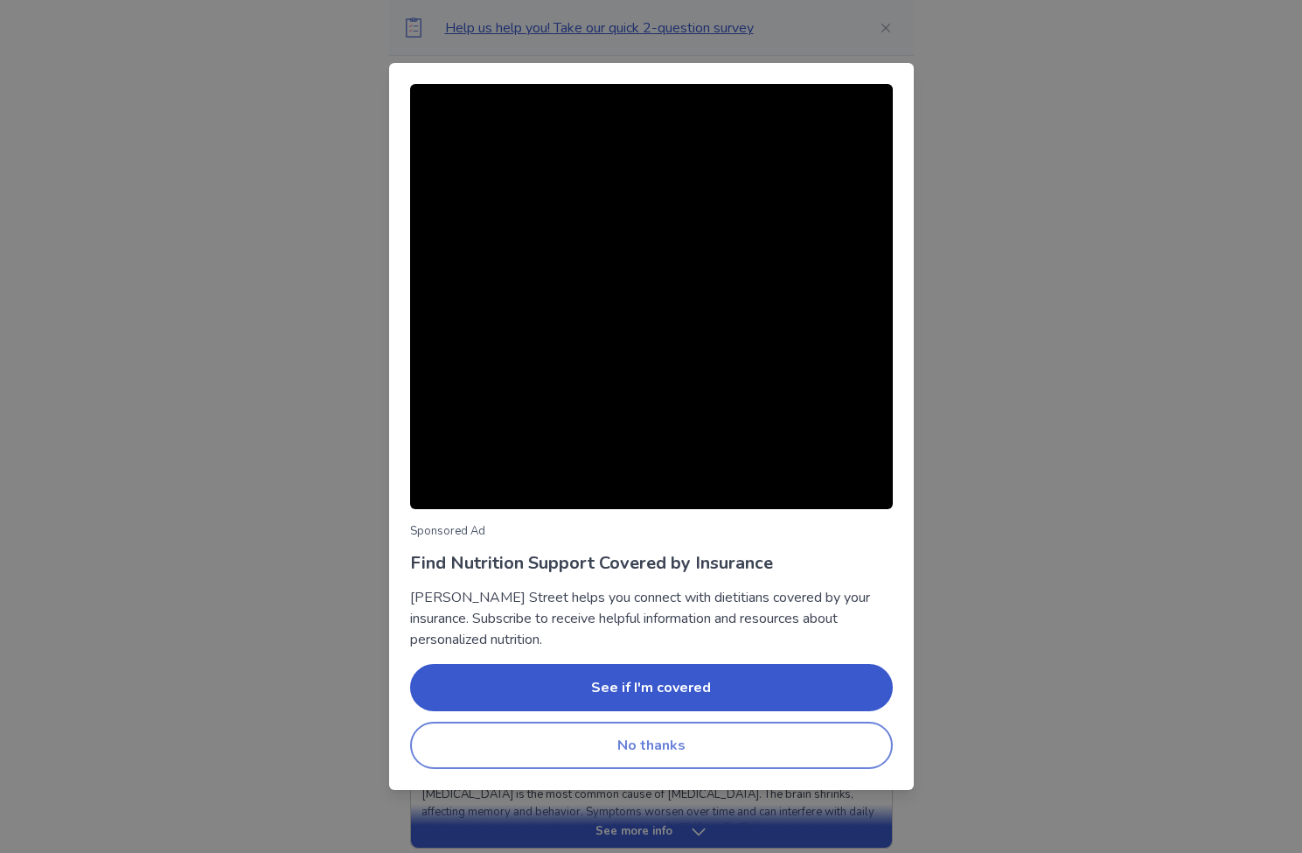
click at [620, 742] on button "No thanks" at bounding box center [651, 744] width 483 height 47
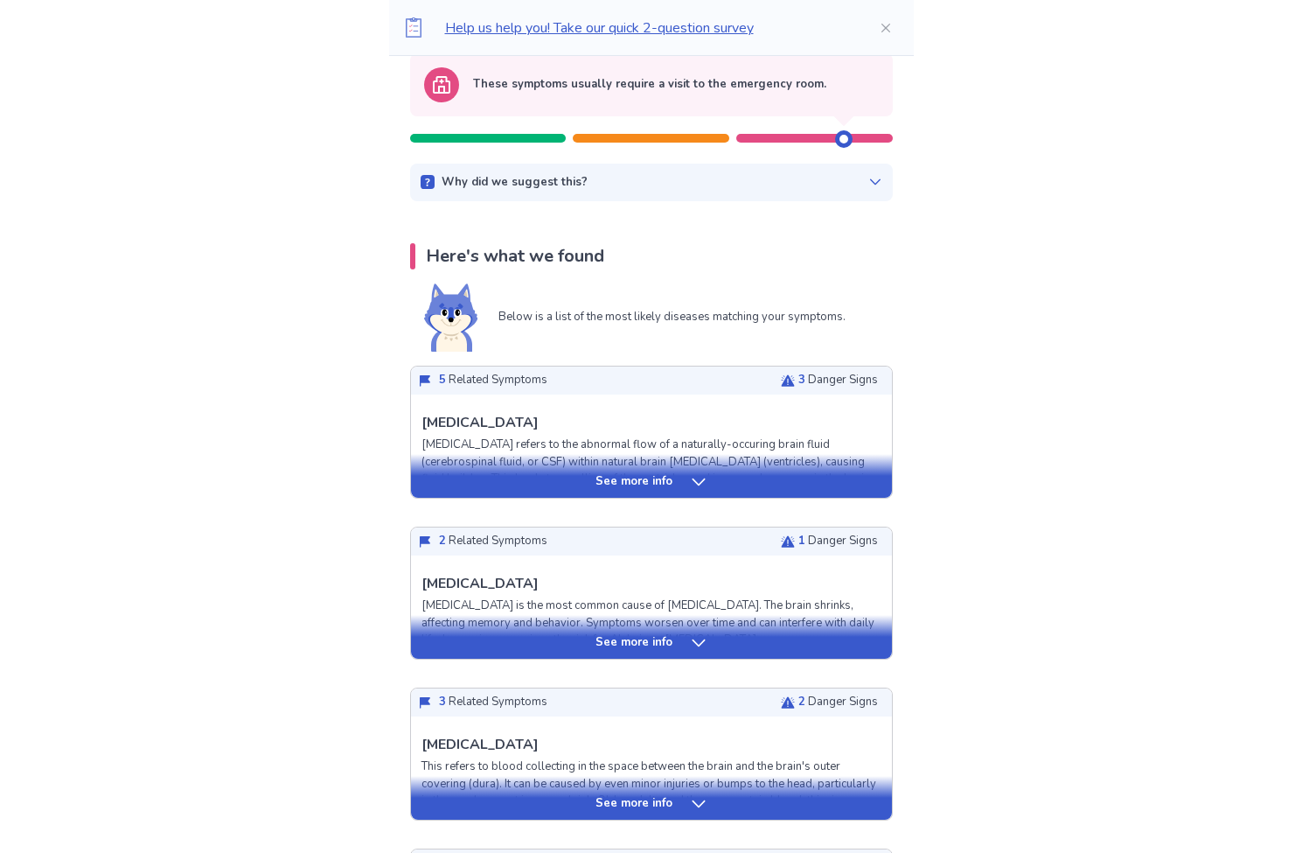
scroll to position [150, 0]
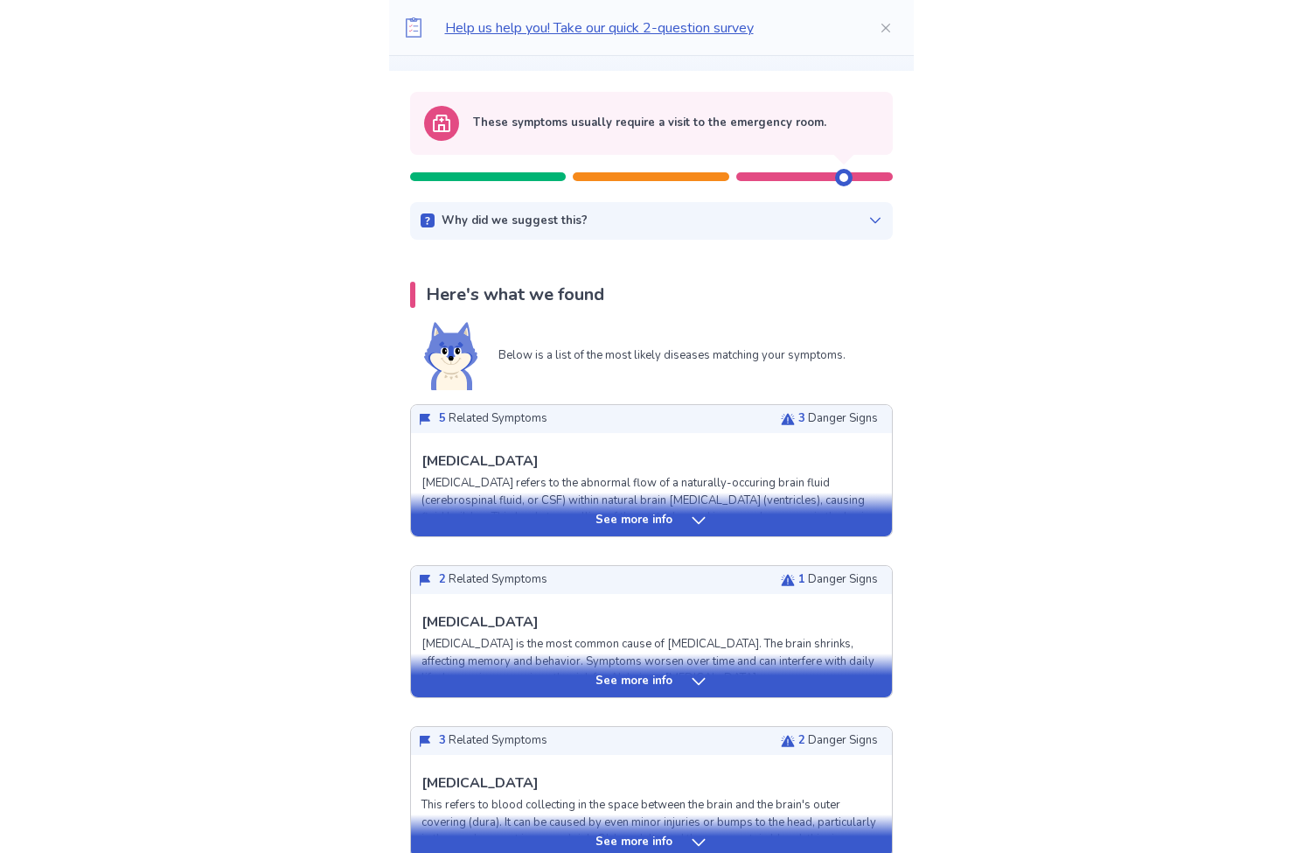
click at [653, 521] on p "See more info" at bounding box center [634, 520] width 77 height 17
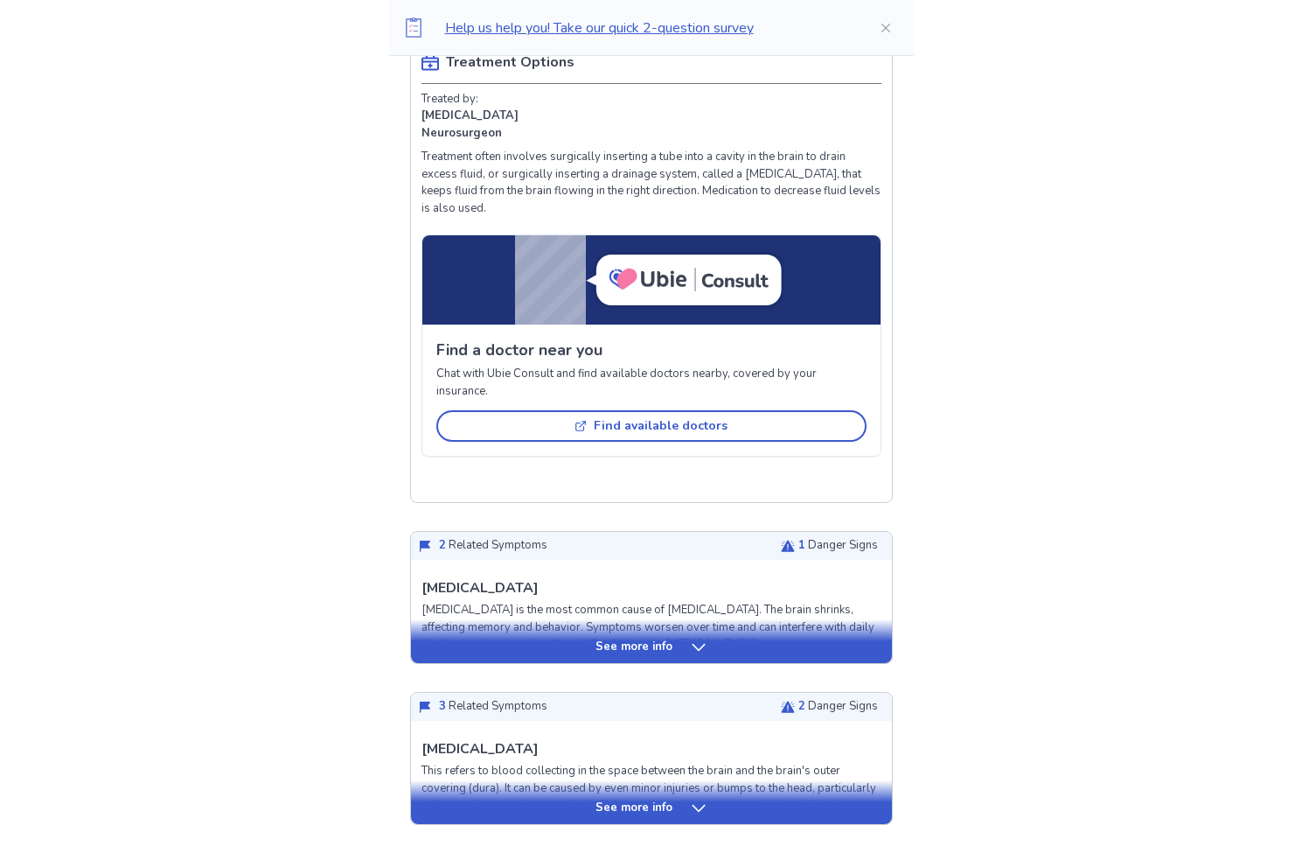
scroll to position [1249, 0]
click at [692, 643] on icon at bounding box center [698, 646] width 13 height 7
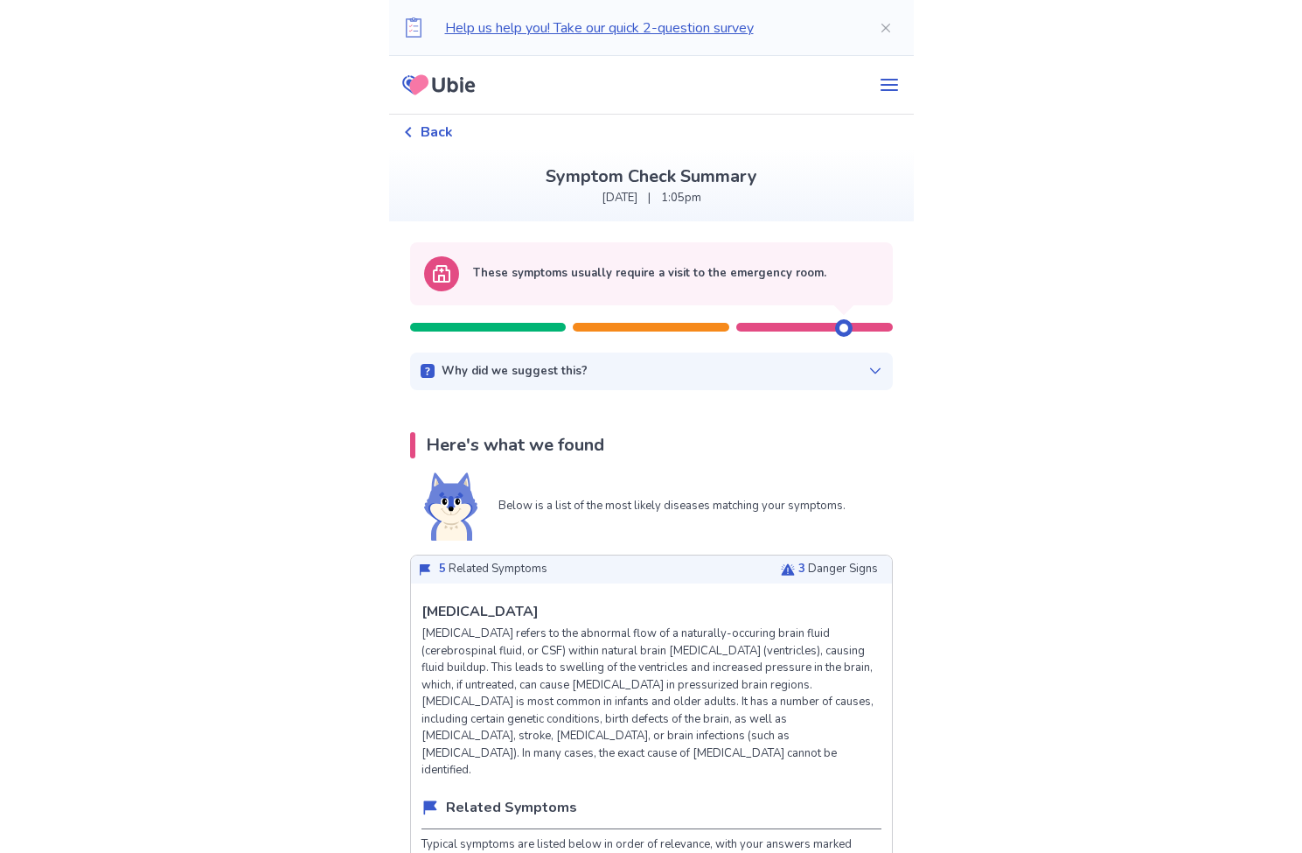
scroll to position [0, 0]
click at [880, 84] on icon "menu" at bounding box center [888, 85] width 17 height 12
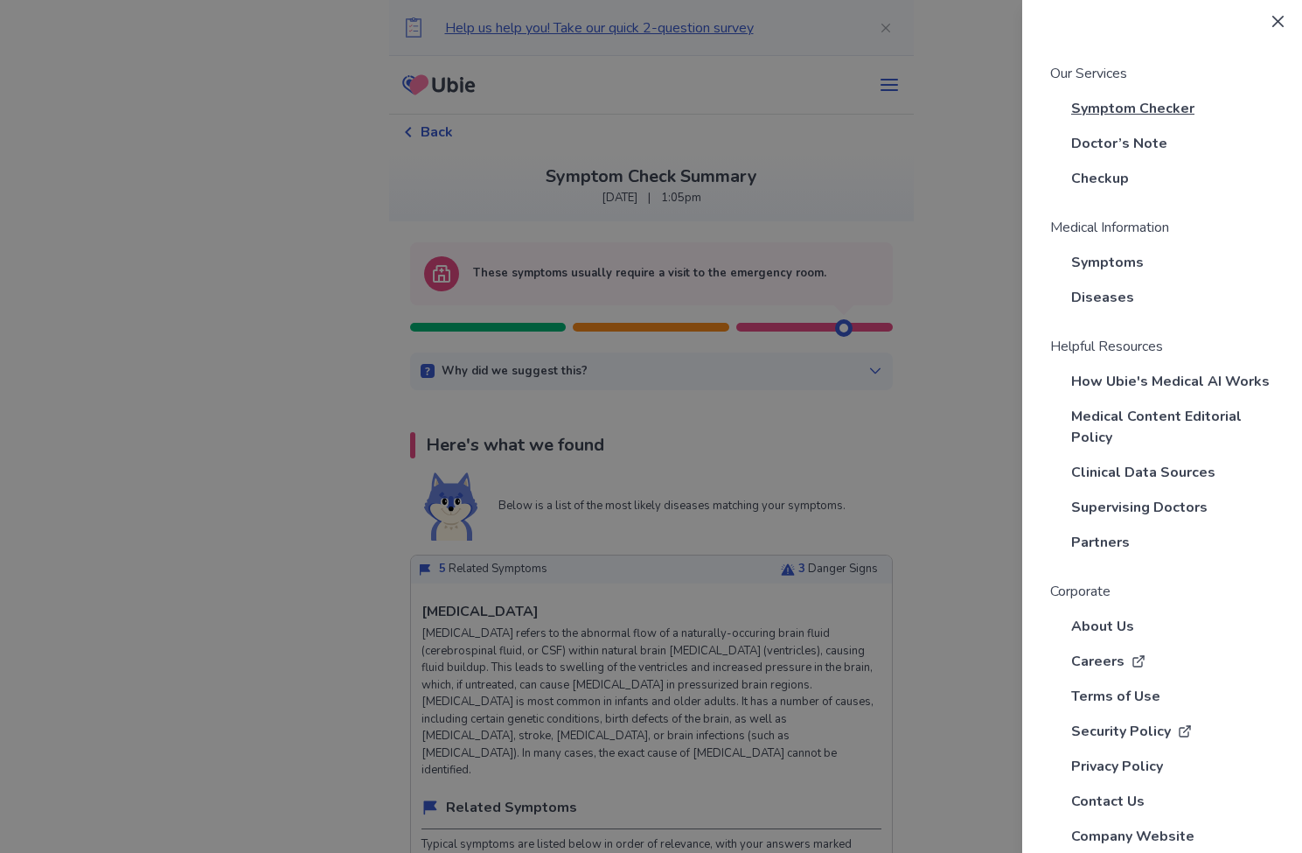
click at [1095, 111] on span "Symptom Checker" at bounding box center [1132, 108] width 123 height 21
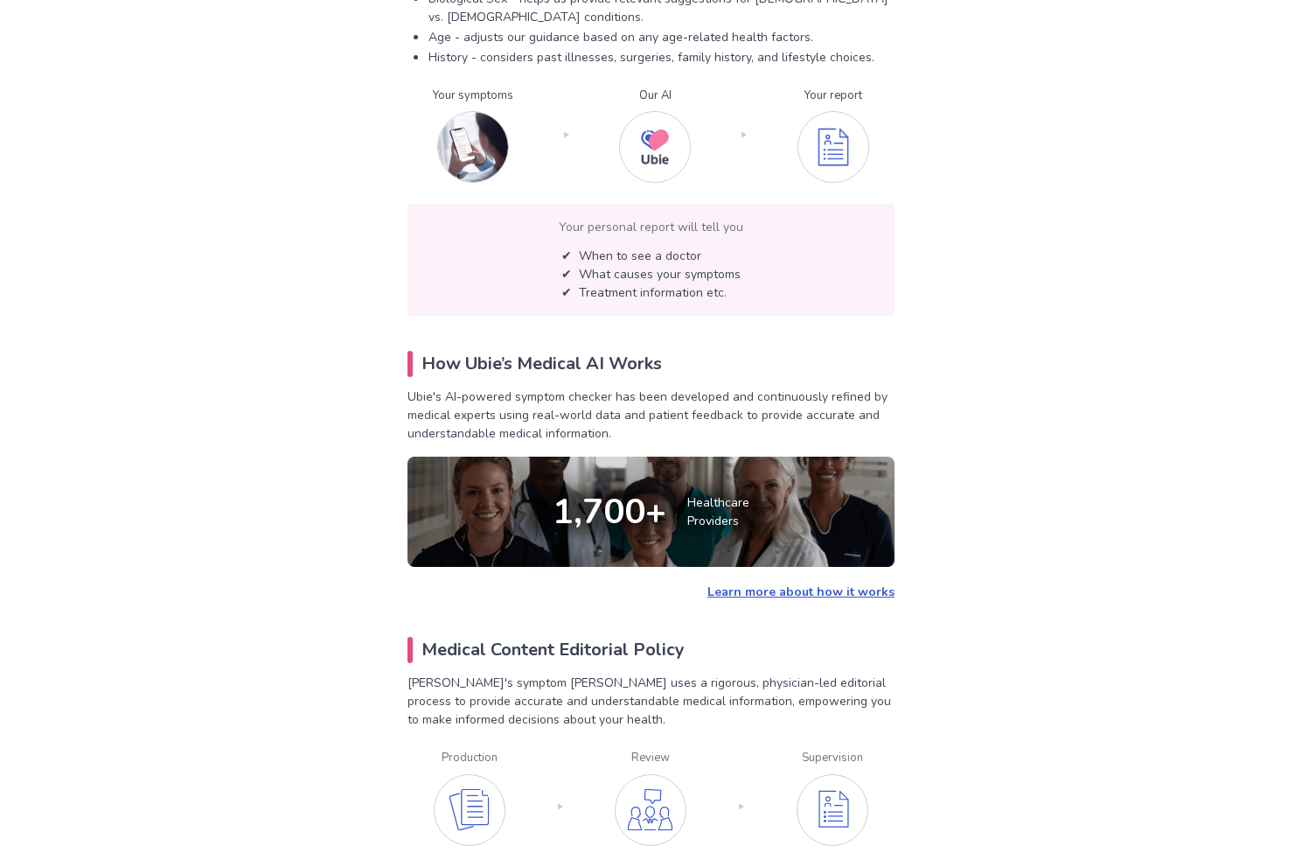
scroll to position [505, 0]
click at [456, 124] on img at bounding box center [473, 147] width 72 height 72
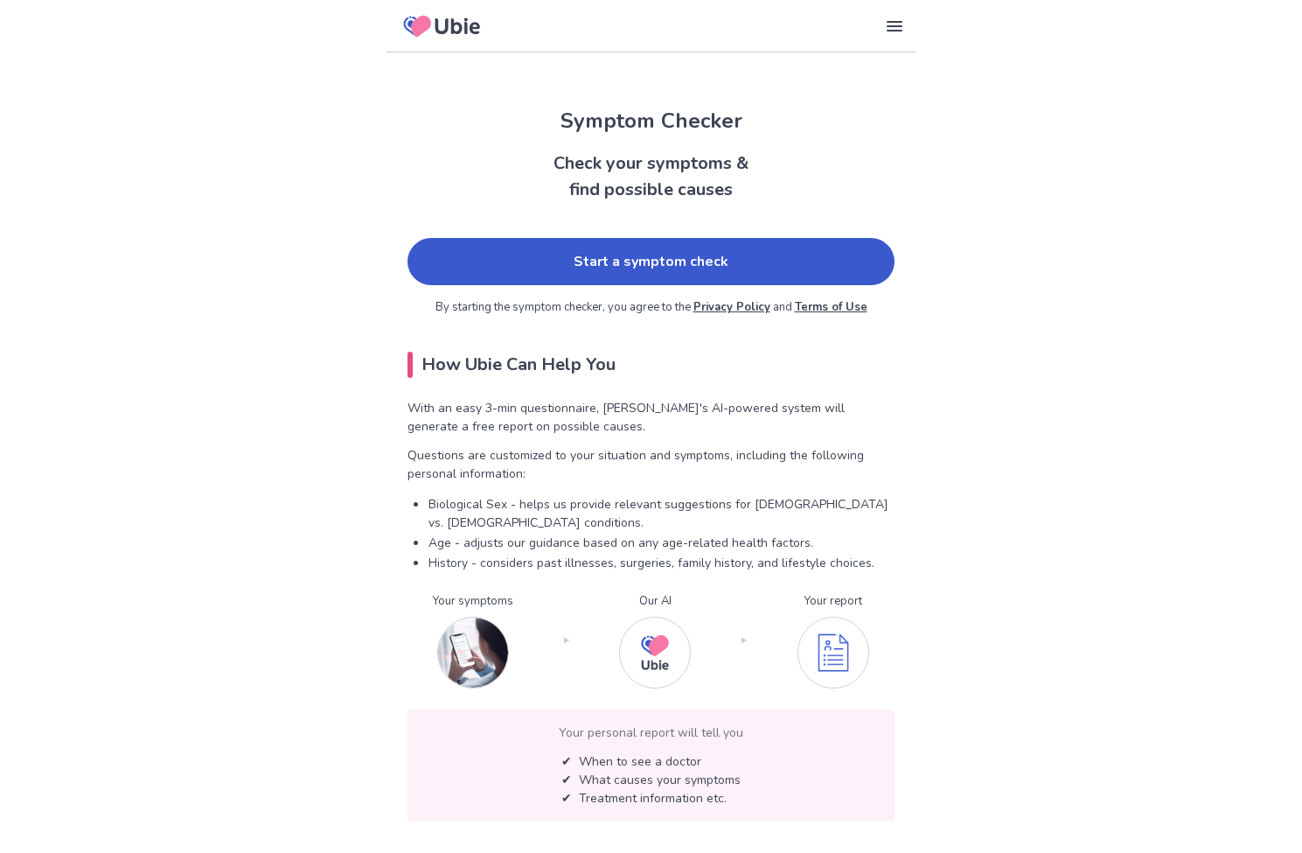
scroll to position [0, 0]
